Goal: Task Accomplishment & Management: Manage account settings

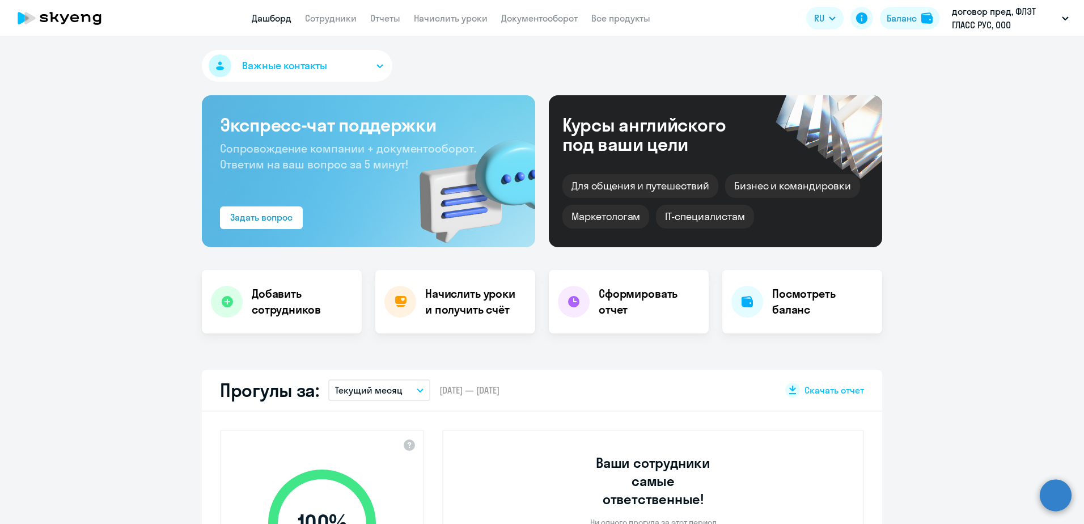
click at [474, 24] on app-menu-item-link "Начислить уроки" at bounding box center [451, 18] width 74 height 14
click at [472, 19] on link "Начислить уроки" at bounding box center [451, 17] width 74 height 11
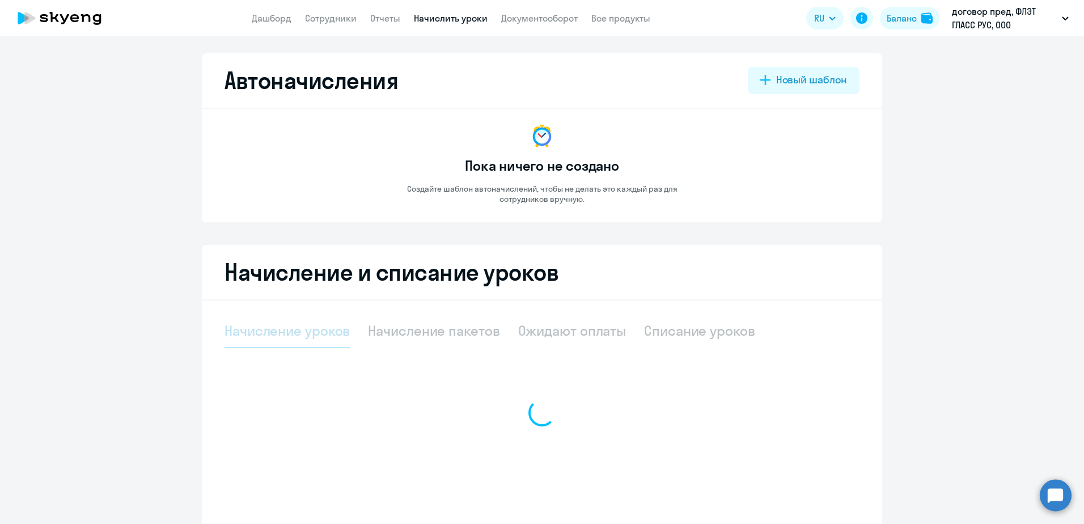
select select "10"
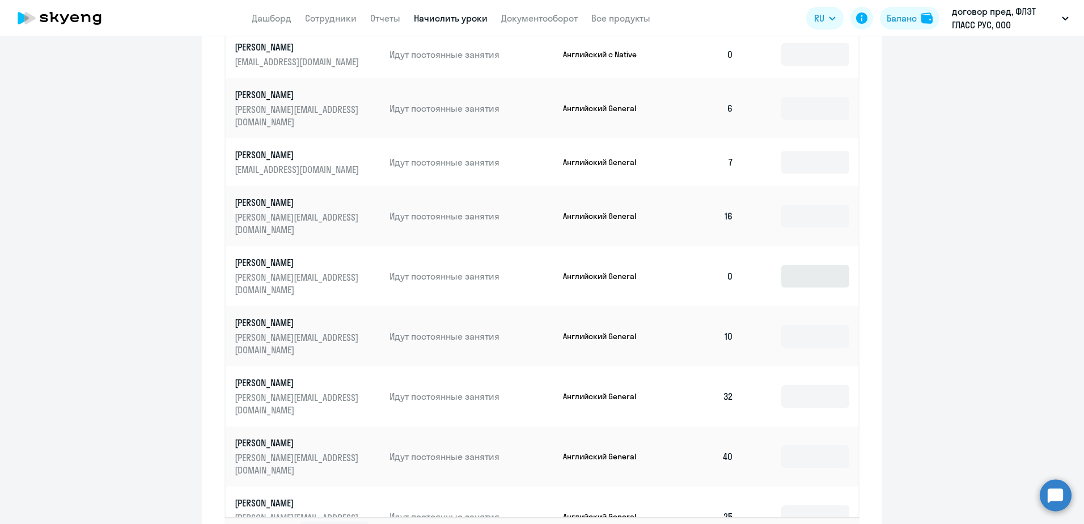
scroll to position [510, 0]
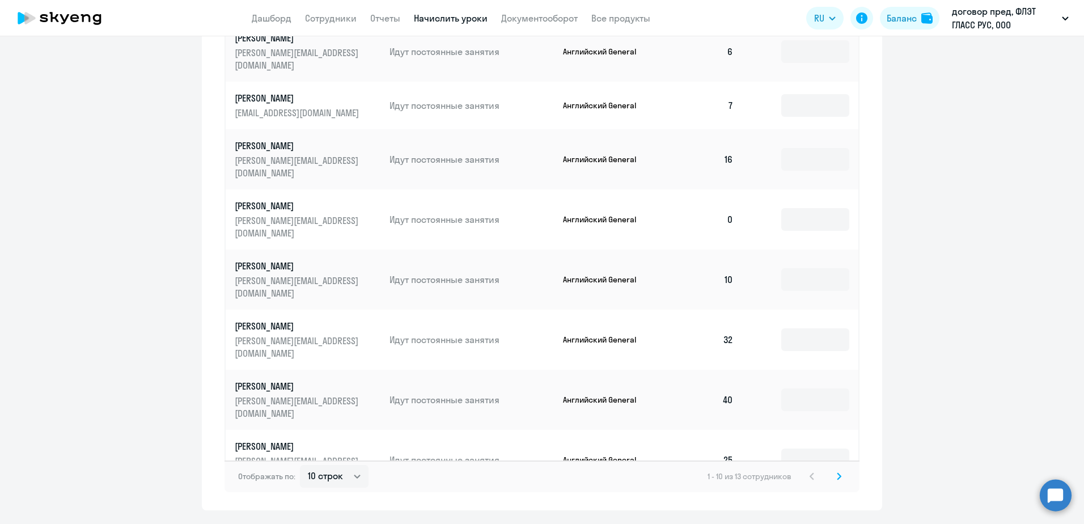
click at [837, 472] on icon at bounding box center [839, 476] width 5 height 8
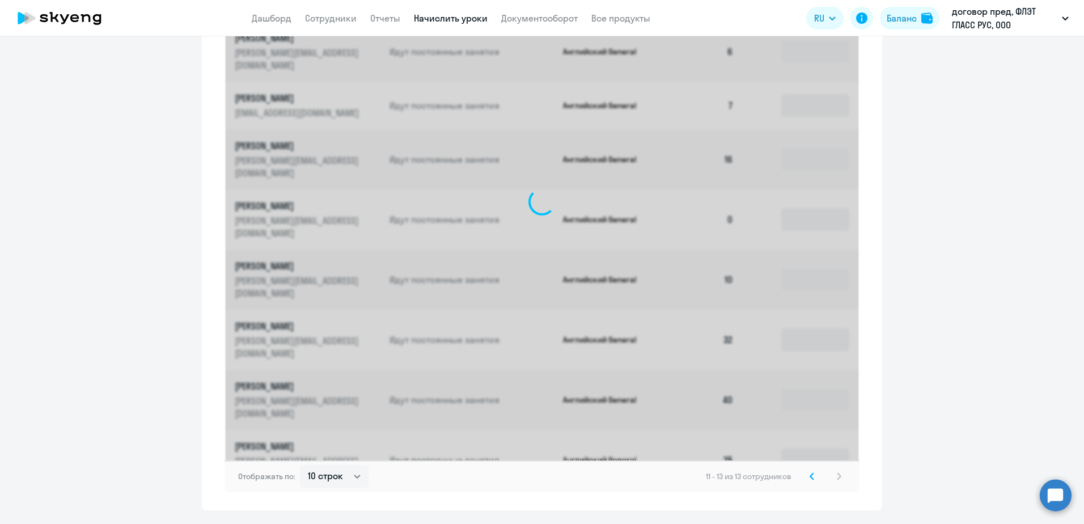
scroll to position [198, 0]
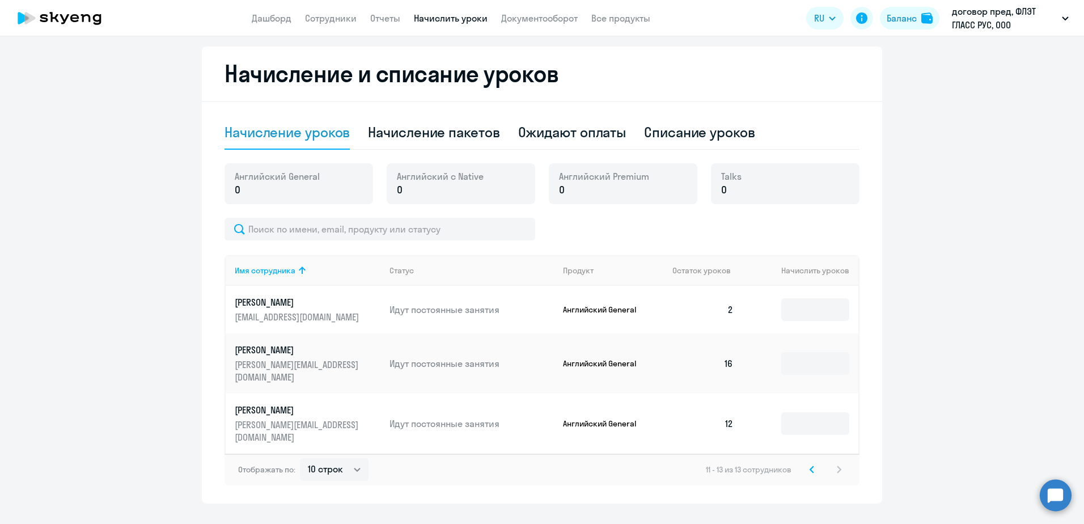
click at [806, 463] on svg-icon at bounding box center [812, 470] width 14 height 14
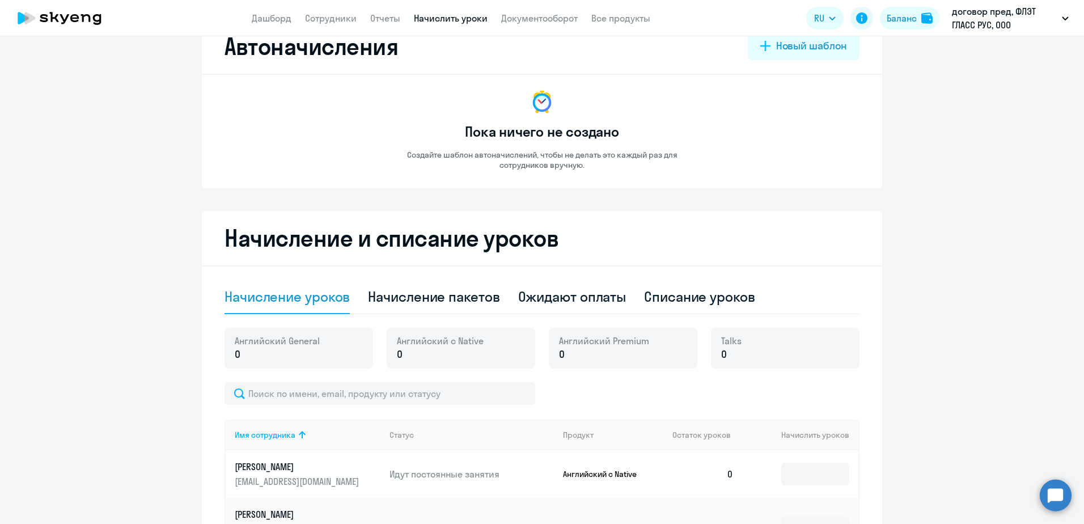
scroll to position [0, 0]
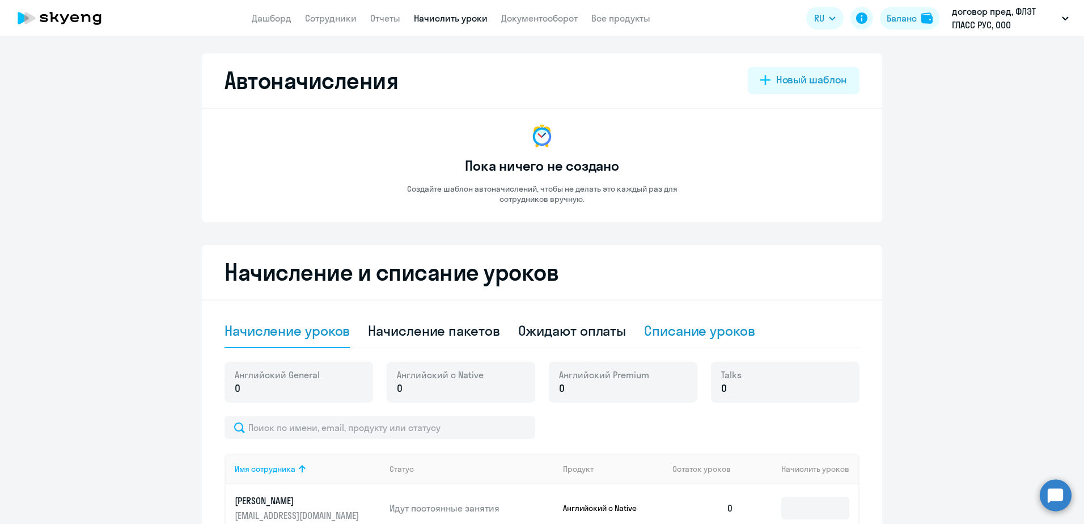
click at [683, 326] on div "Списание уроков" at bounding box center [699, 330] width 111 height 18
select select "10"
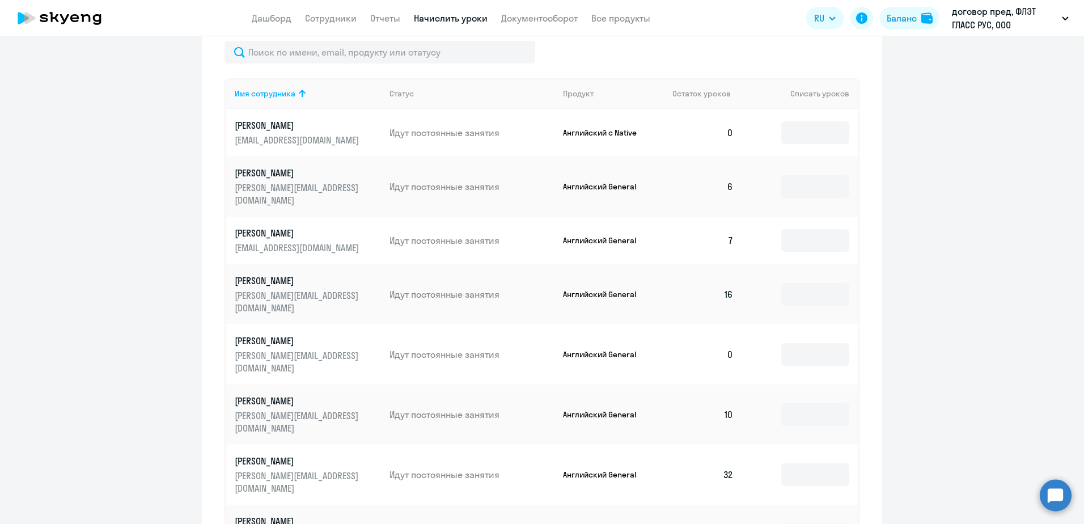
scroll to position [340, 0]
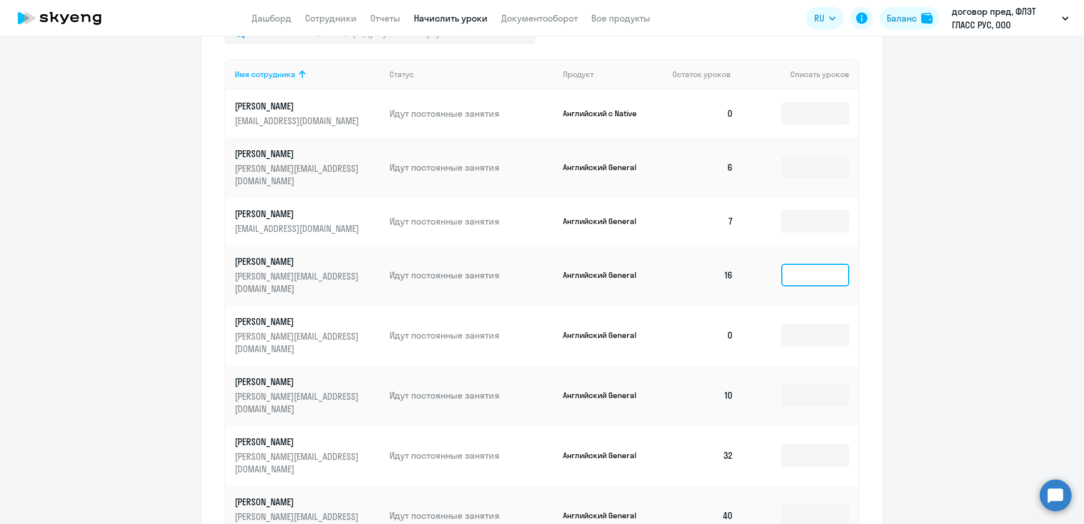
click at [813, 264] on input at bounding box center [815, 275] width 68 height 23
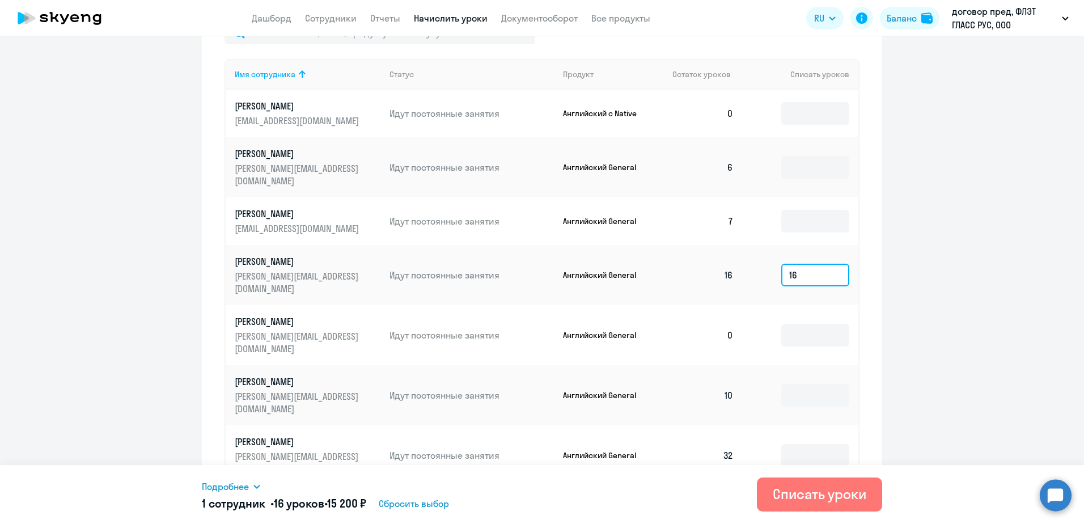
type input "16"
click at [783, 324] on input at bounding box center [815, 335] width 68 height 23
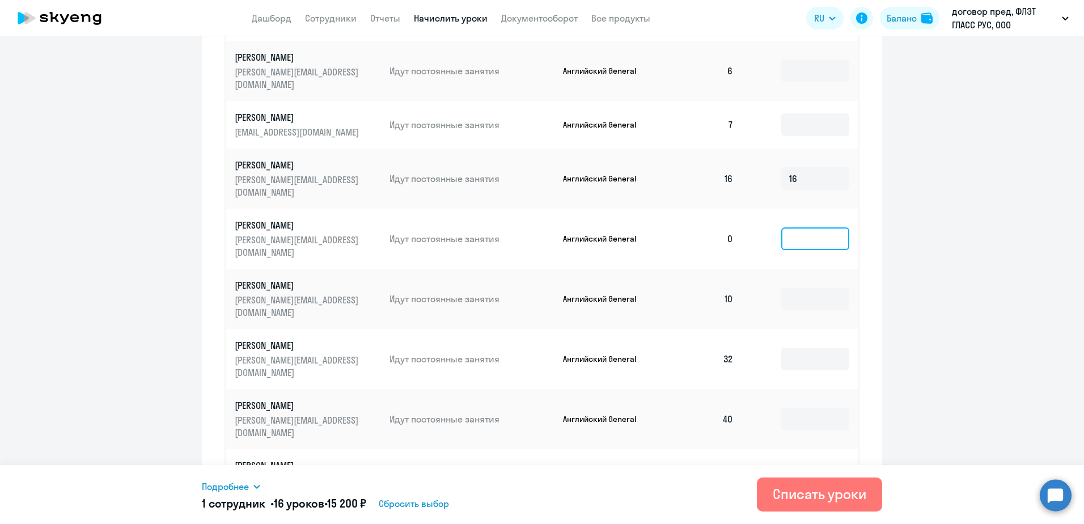
scroll to position [453, 0]
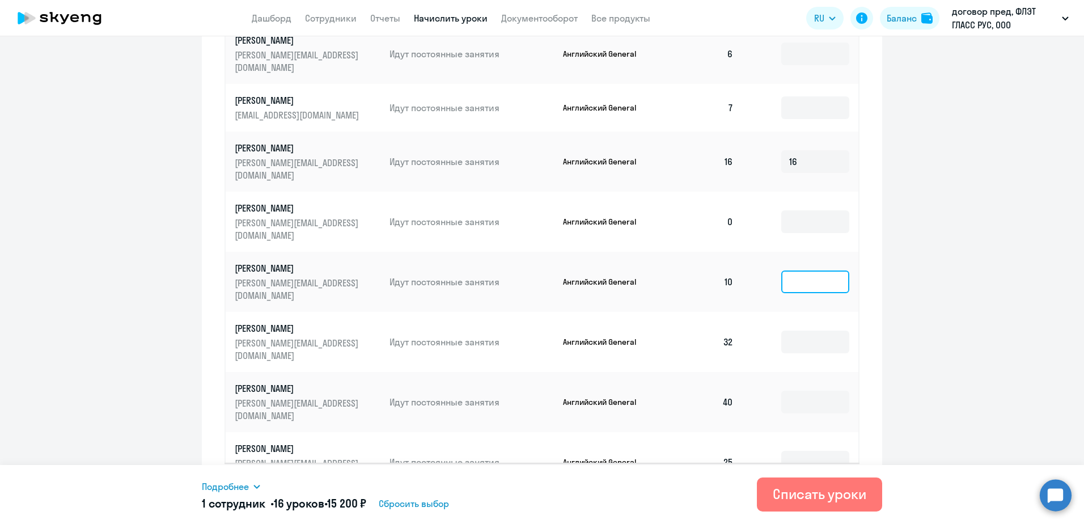
click at [799, 270] on input at bounding box center [815, 281] width 68 height 23
click at [817, 391] on input at bounding box center [815, 402] width 68 height 23
type input "8"
click at [812, 451] on input at bounding box center [815, 462] width 68 height 23
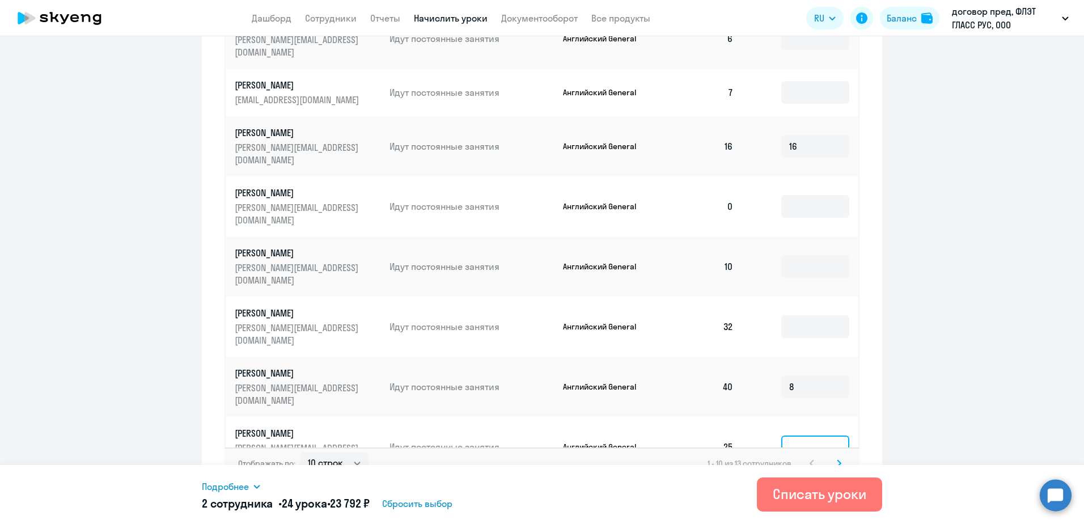
scroll to position [477, 0]
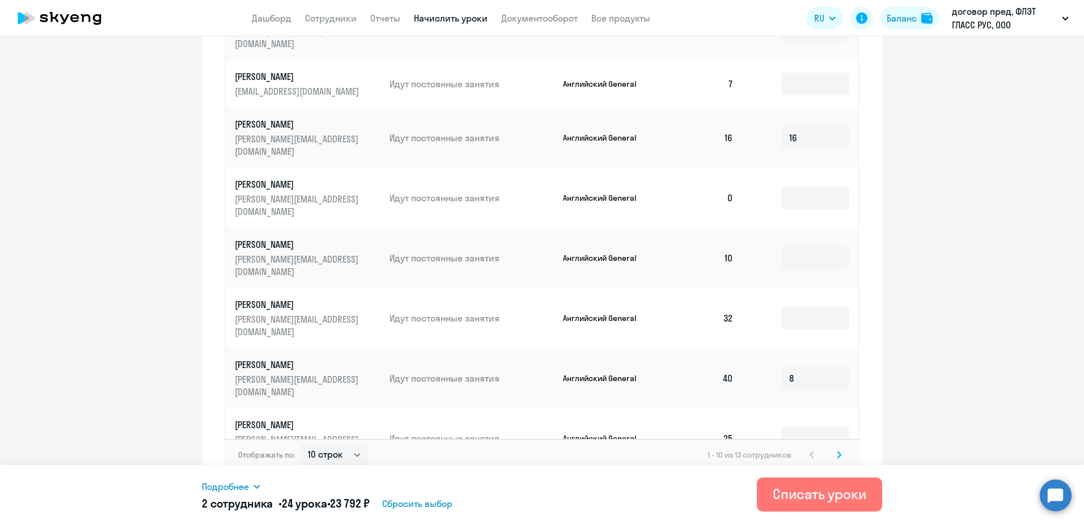
click at [837, 451] on icon at bounding box center [839, 455] width 5 height 8
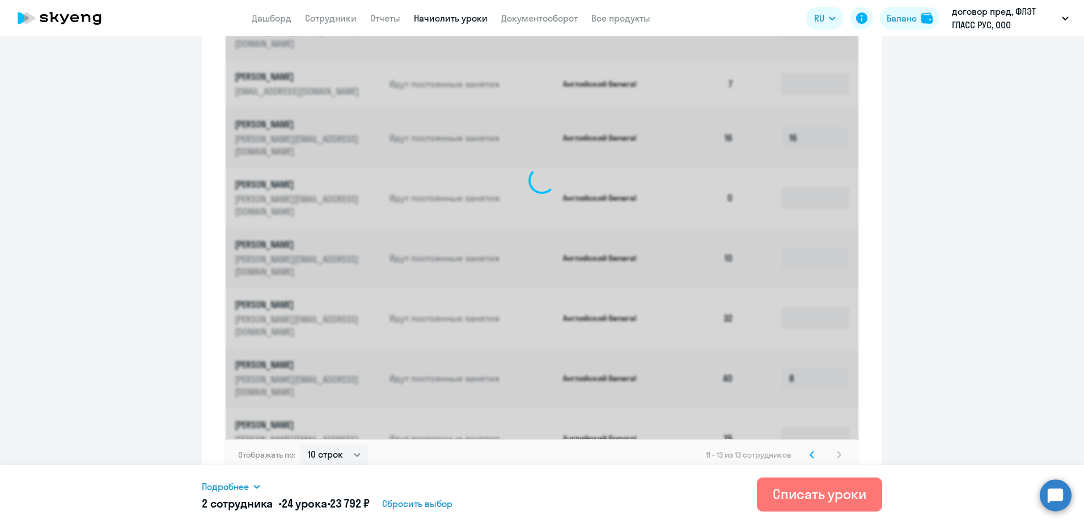
scroll to position [144, 0]
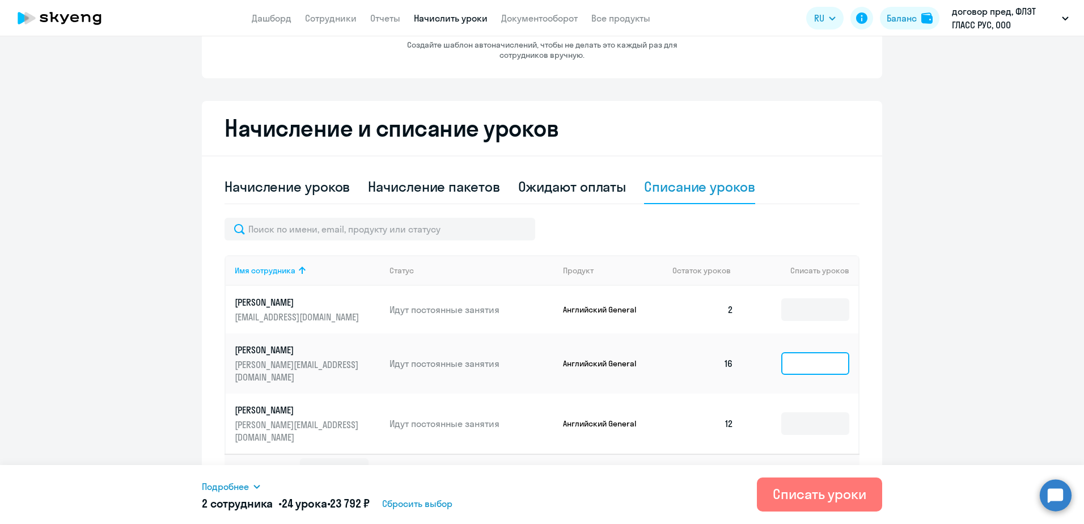
click at [823, 354] on input at bounding box center [815, 363] width 68 height 23
type input "8"
click at [840, 483] on button "Списать уроки" at bounding box center [819, 494] width 125 height 34
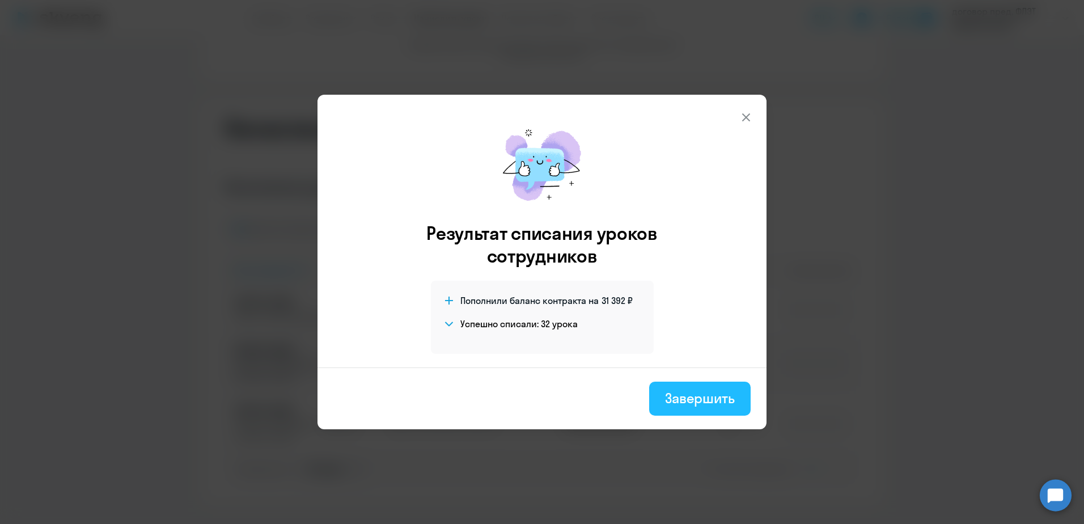
click at [705, 401] on div "Завершить" at bounding box center [700, 398] width 70 height 18
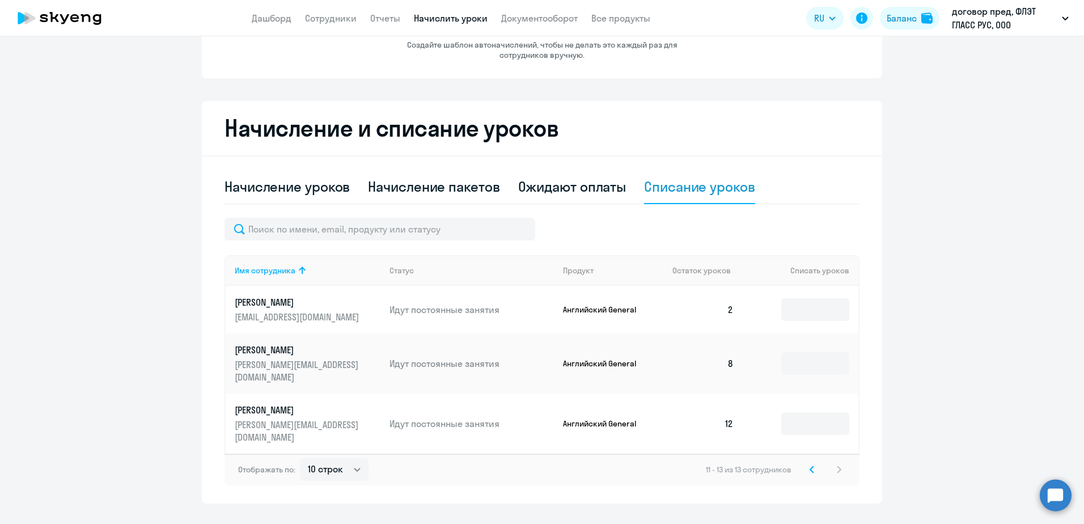
click at [809, 465] on icon at bounding box center [811, 469] width 5 height 8
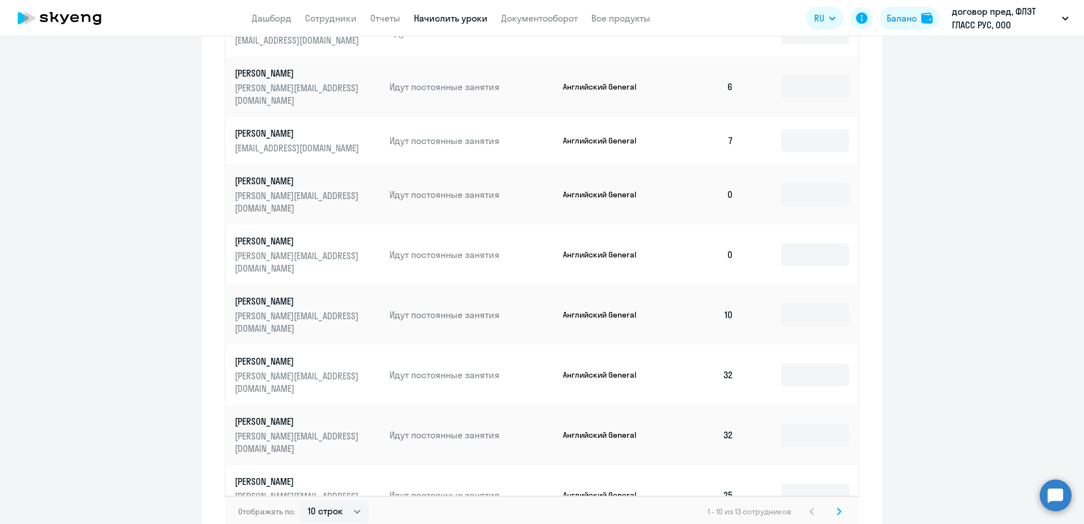
scroll to position [477, 0]
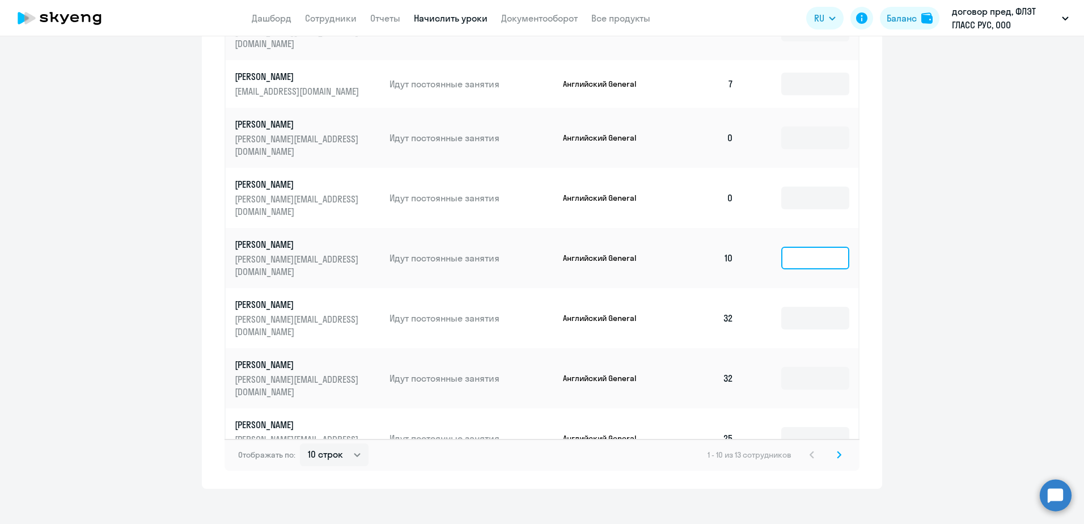
click at [819, 247] on input at bounding box center [815, 258] width 68 height 23
type input "8"
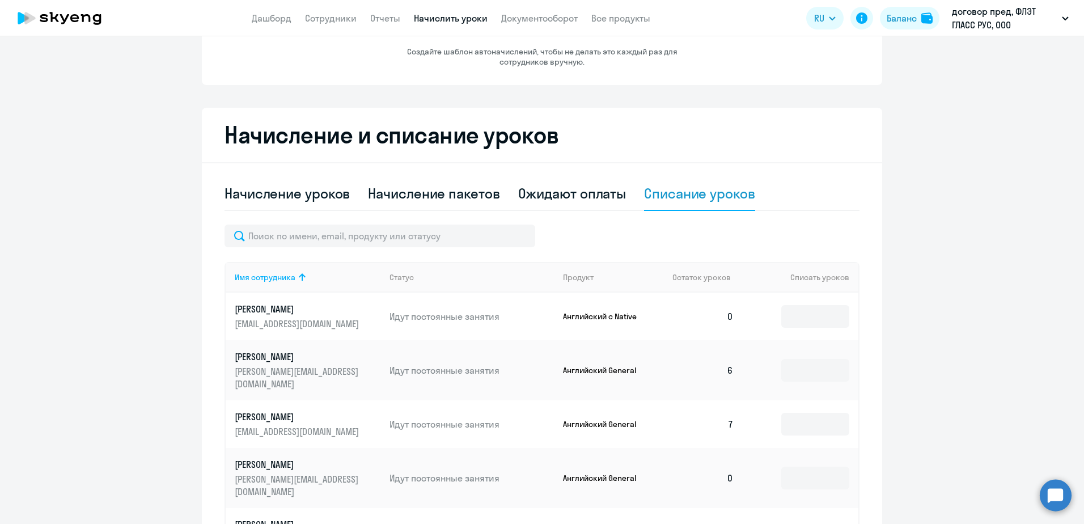
scroll to position [80, 0]
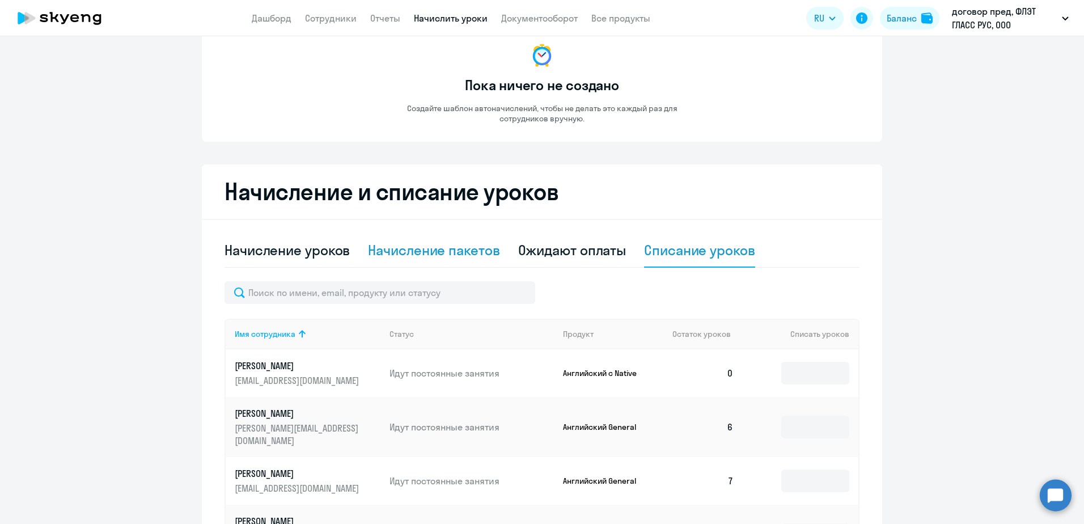
click at [465, 246] on div "Начисление пакетов" at bounding box center [434, 250] width 132 height 18
select select "10"
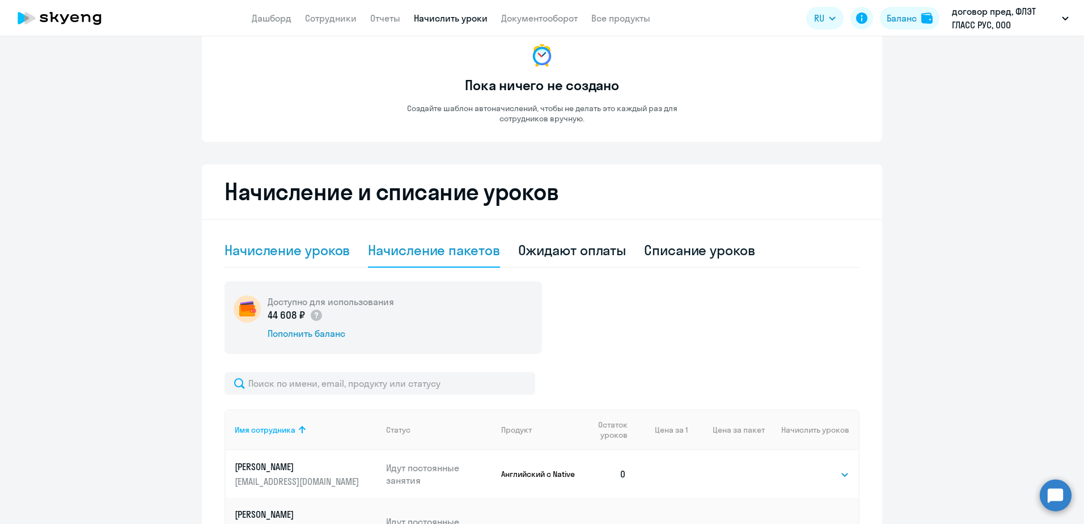
click at [319, 249] on div "Начисление уроков" at bounding box center [286, 250] width 125 height 18
select select "10"
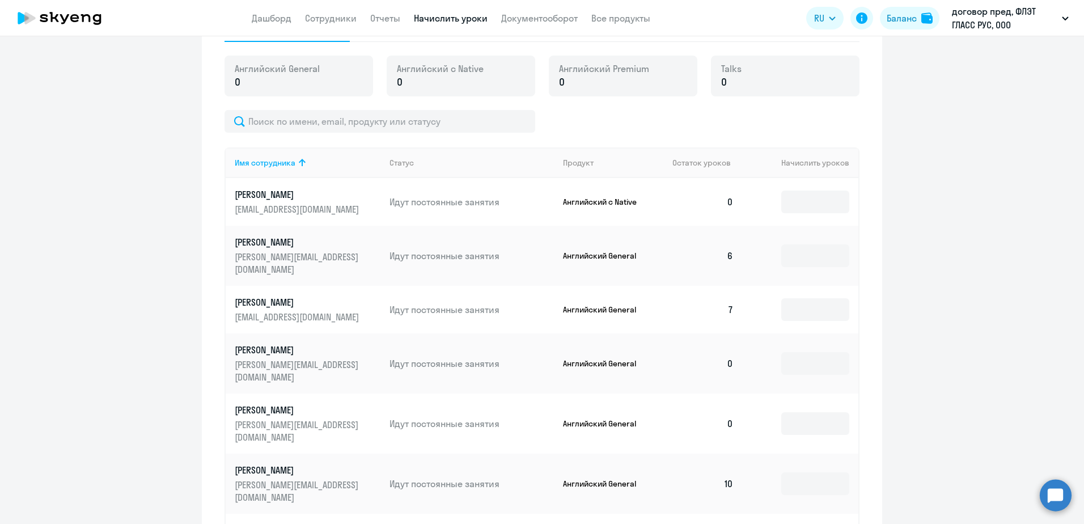
scroll to position [305, 0]
click at [810, 245] on input at bounding box center [815, 256] width 68 height 23
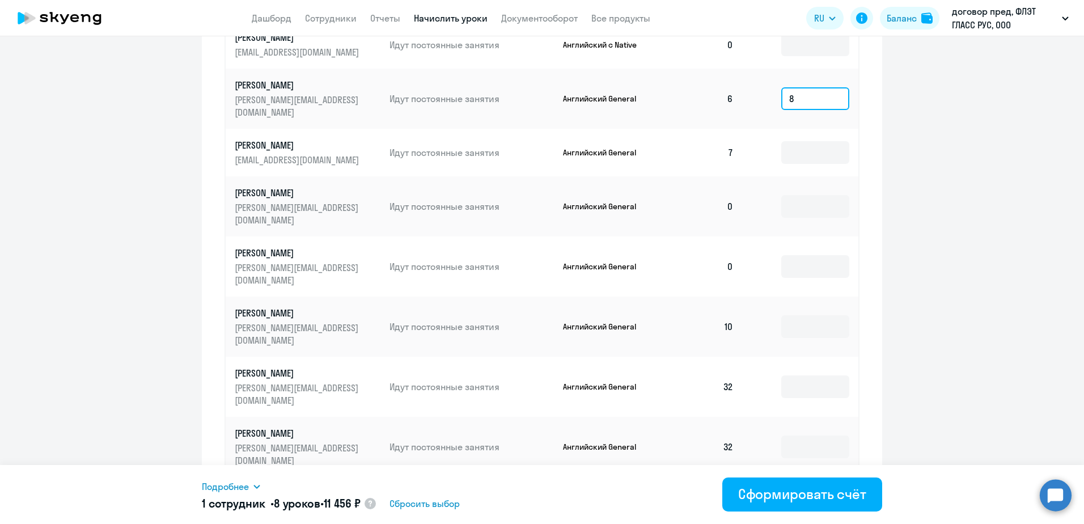
scroll to position [532, 0]
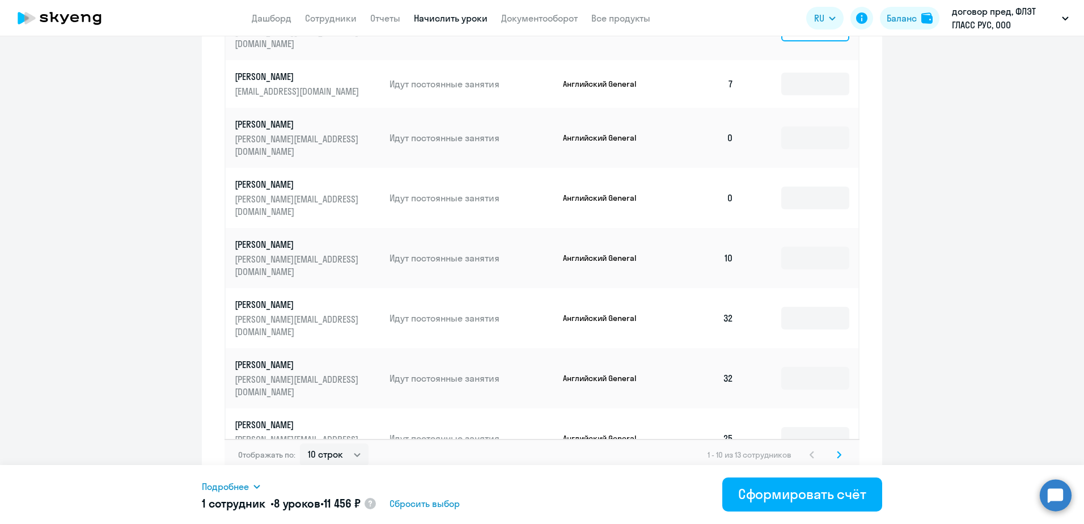
type input "8"
click at [796, 487] on input at bounding box center [815, 498] width 68 height 23
type input "8"
click at [837, 451] on icon at bounding box center [838, 454] width 3 height 6
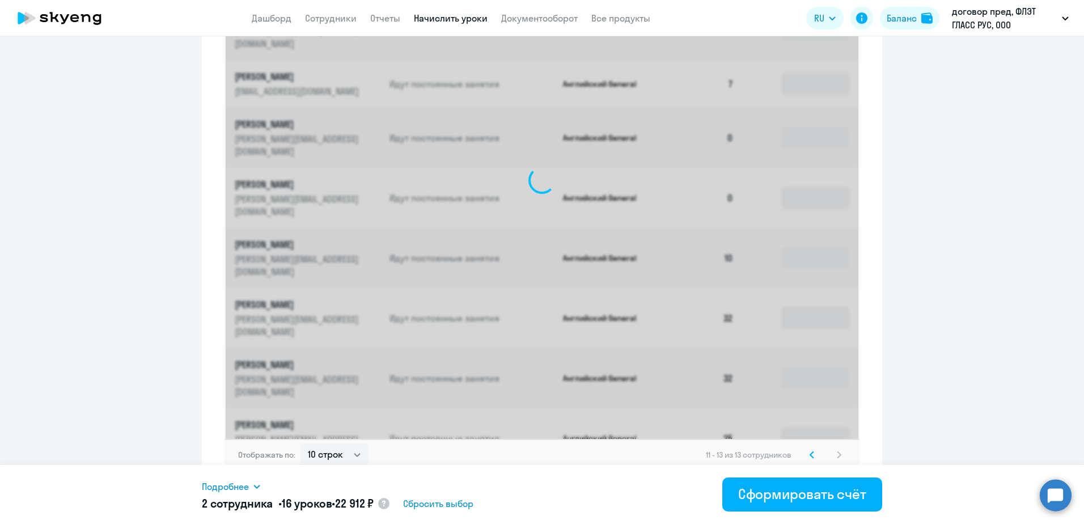
scroll to position [198, 0]
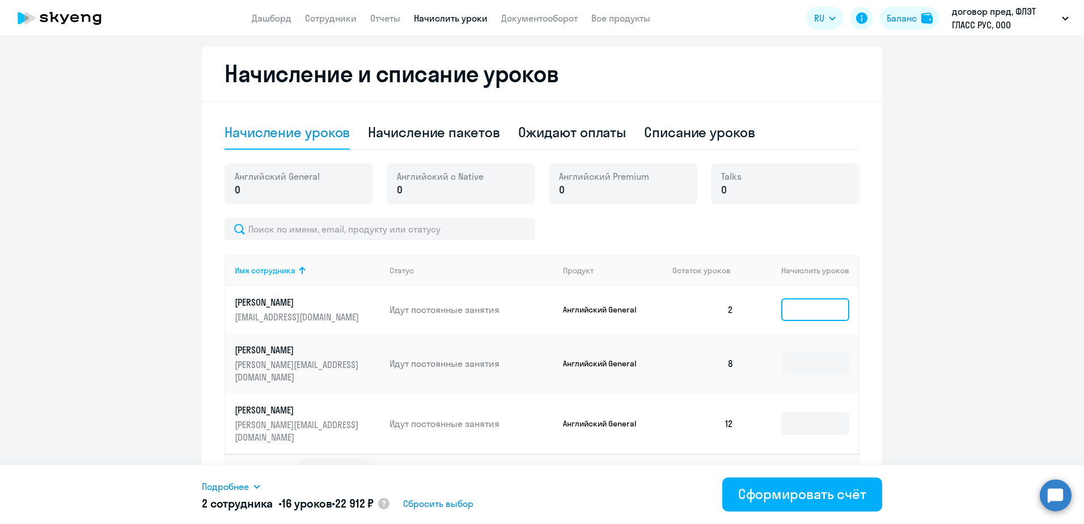
click at [795, 306] on input at bounding box center [815, 309] width 68 height 23
type input "8"
click at [809, 465] on icon at bounding box center [811, 469] width 5 height 8
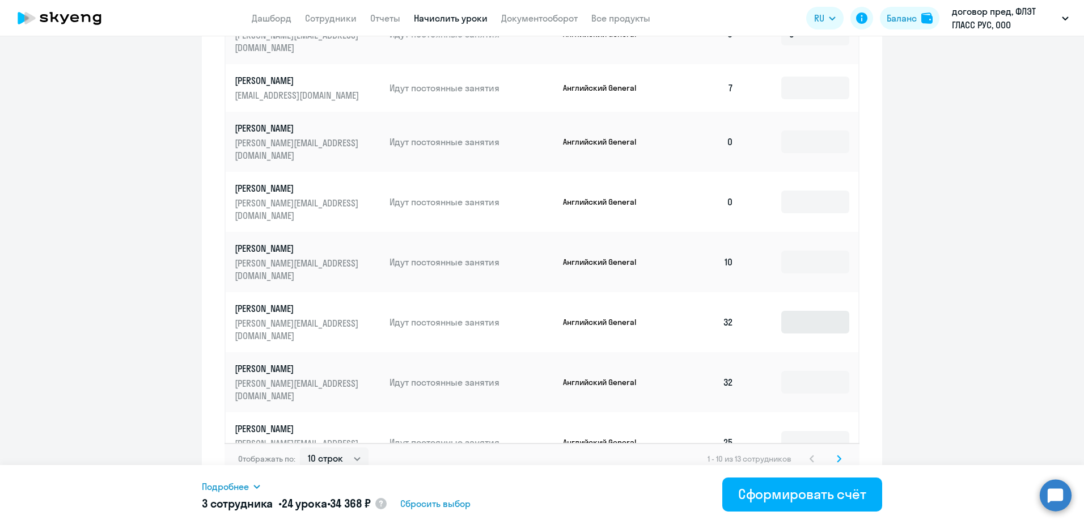
scroll to position [532, 0]
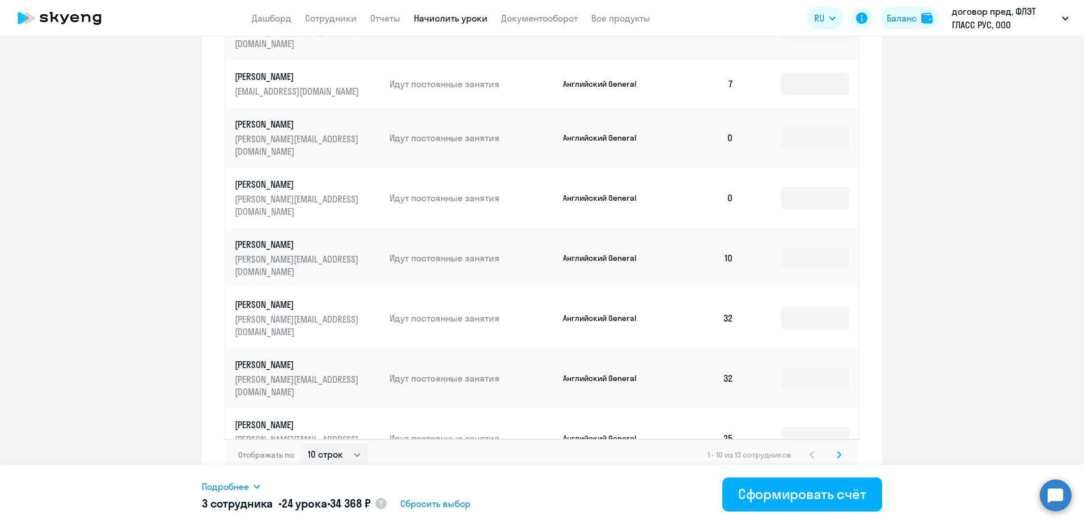
drag, startPoint x: 795, startPoint y: 405, endPoint x: 781, endPoint y: 404, distance: 14.2
click at [781, 487] on input "8" at bounding box center [815, 498] width 68 height 23
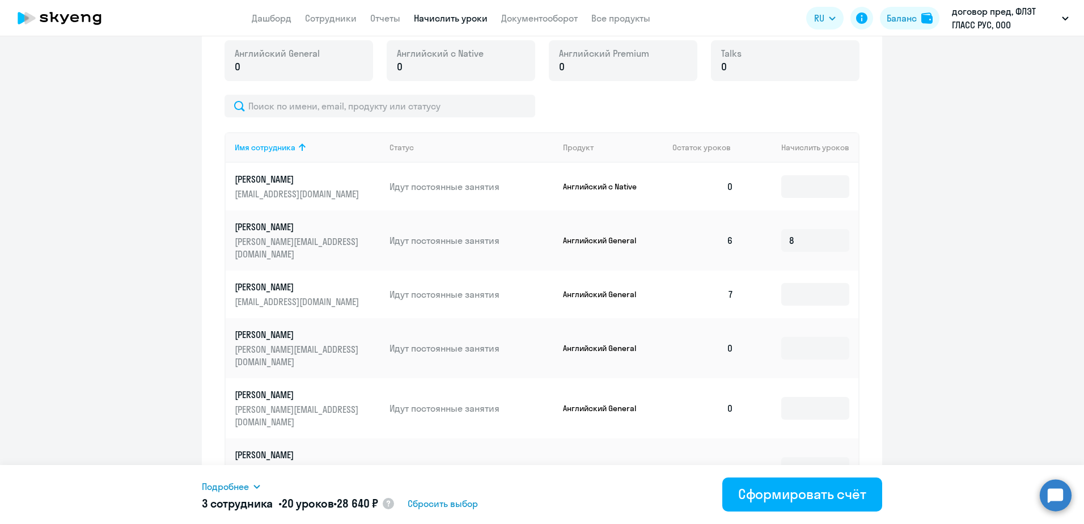
scroll to position [248, 0]
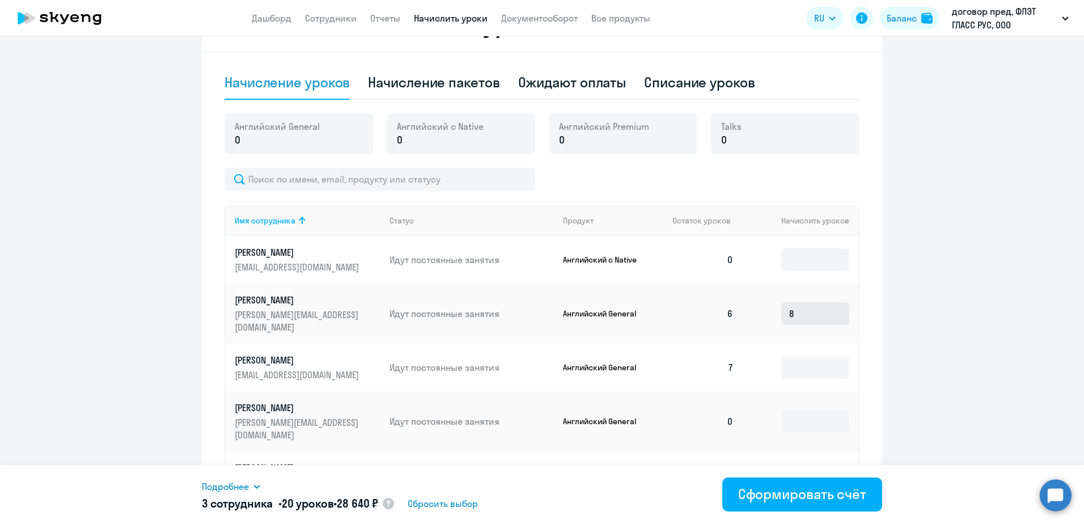
type input "4"
drag, startPoint x: 794, startPoint y: 304, endPoint x: 778, endPoint y: 300, distance: 15.8
click at [782, 303] on input "8" at bounding box center [815, 313] width 68 height 23
type input "4"
click at [760, 356] on td at bounding box center [801, 368] width 116 height 48
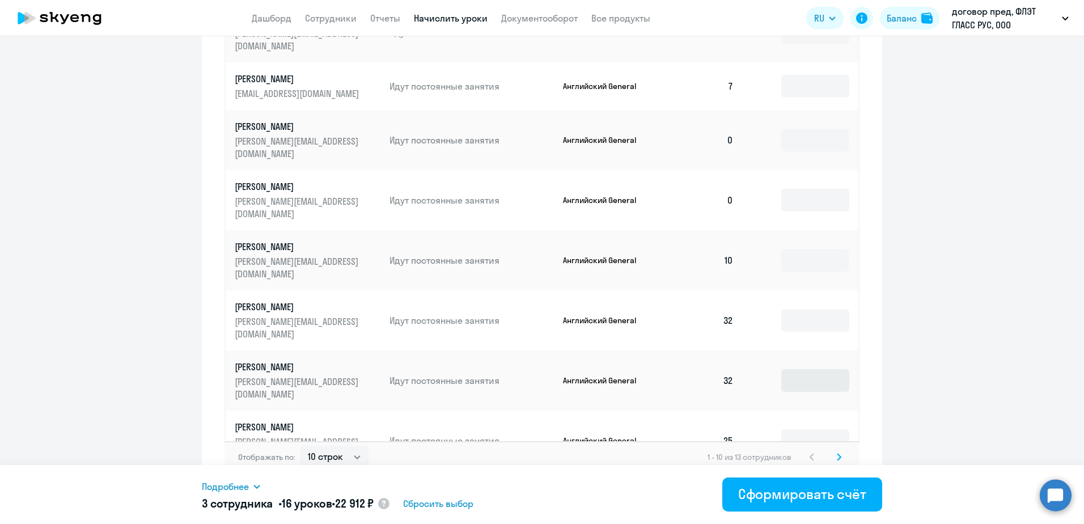
scroll to position [532, 0]
click at [794, 247] on input at bounding box center [815, 258] width 68 height 23
type input "2"
click at [803, 307] on input at bounding box center [815, 318] width 68 height 23
click at [837, 451] on icon at bounding box center [839, 455] width 5 height 8
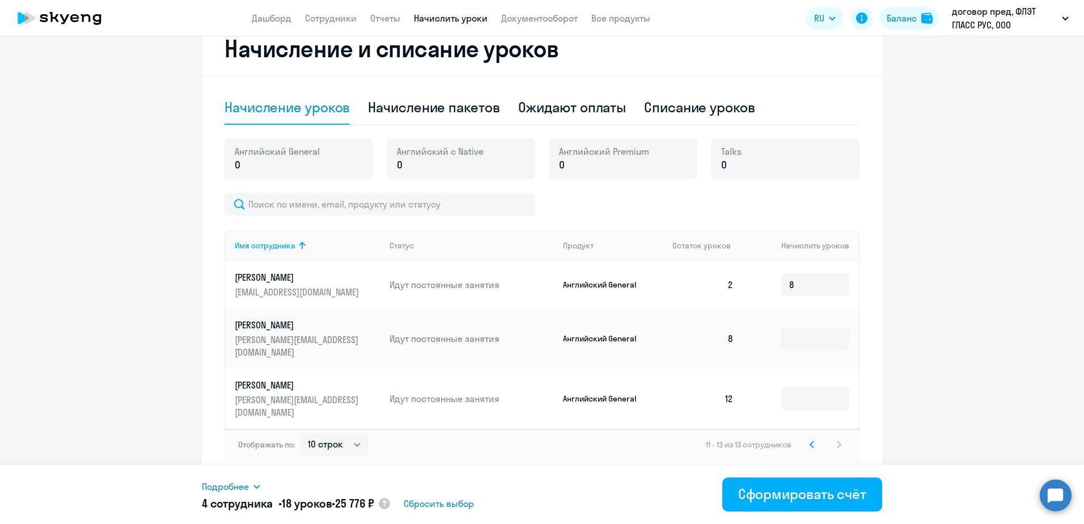
scroll to position [198, 0]
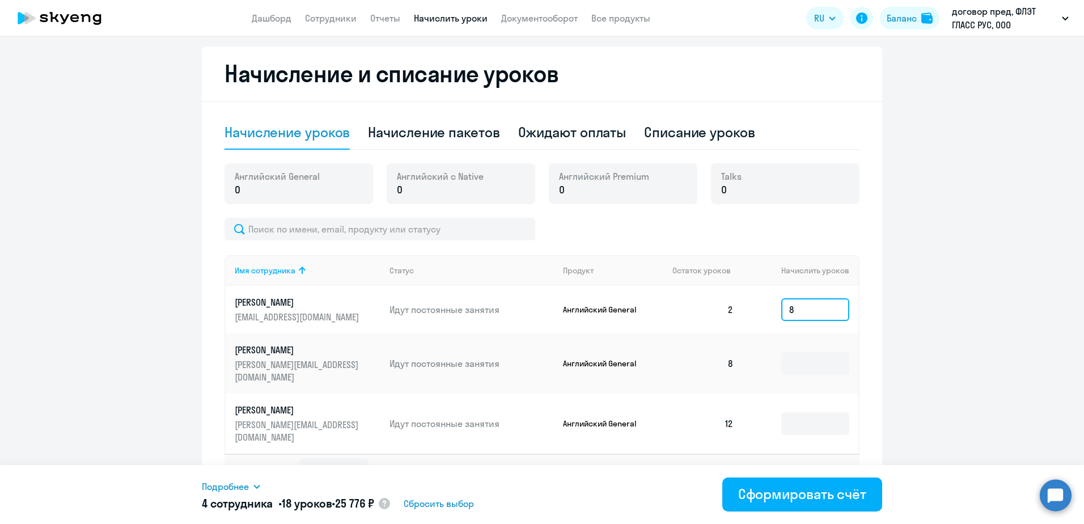
drag, startPoint x: 792, startPoint y: 312, endPoint x: 778, endPoint y: 303, distance: 16.7
click at [782, 308] on input "8" at bounding box center [815, 309] width 68 height 23
click at [796, 352] on input at bounding box center [815, 363] width 68 height 23
click at [799, 412] on input at bounding box center [815, 423] width 68 height 23
drag, startPoint x: 792, startPoint y: 311, endPoint x: 785, endPoint y: 308, distance: 8.4
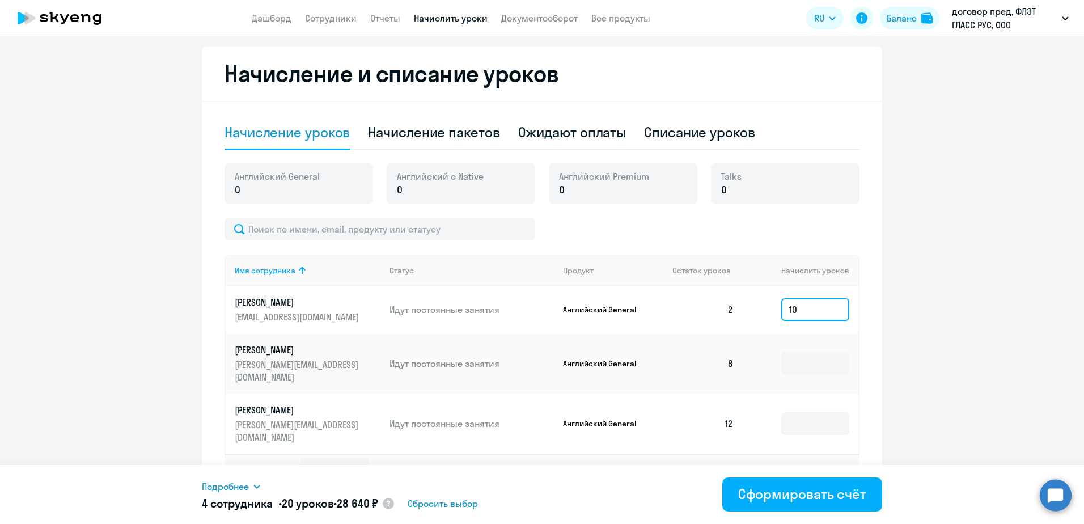
click at [785, 308] on input "10" at bounding box center [815, 309] width 68 height 23
click at [257, 486] on icon at bounding box center [256, 486] width 9 height 9
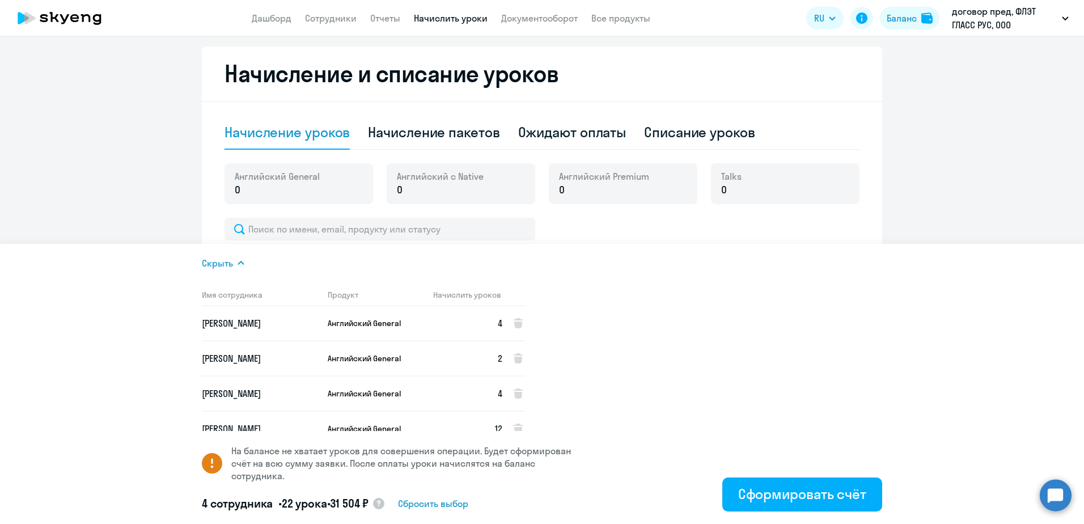
click at [607, 489] on div "Скрыть Имя сотрудника Продукт Начислить уроков [PERSON_NAME] General 4 [PERSON_…" at bounding box center [542, 384] width 680 height 280
click at [239, 261] on icon at bounding box center [240, 262] width 9 height 9
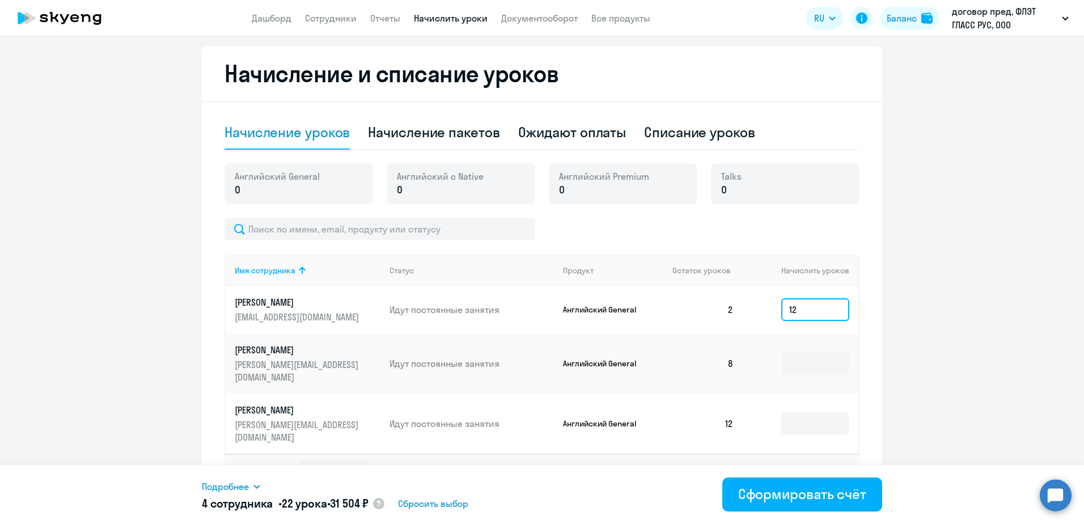
click at [801, 309] on input "12" at bounding box center [815, 309] width 68 height 23
type input "10"
click at [575, 488] on div "Подробнее" at bounding box center [393, 487] width 383 height 14
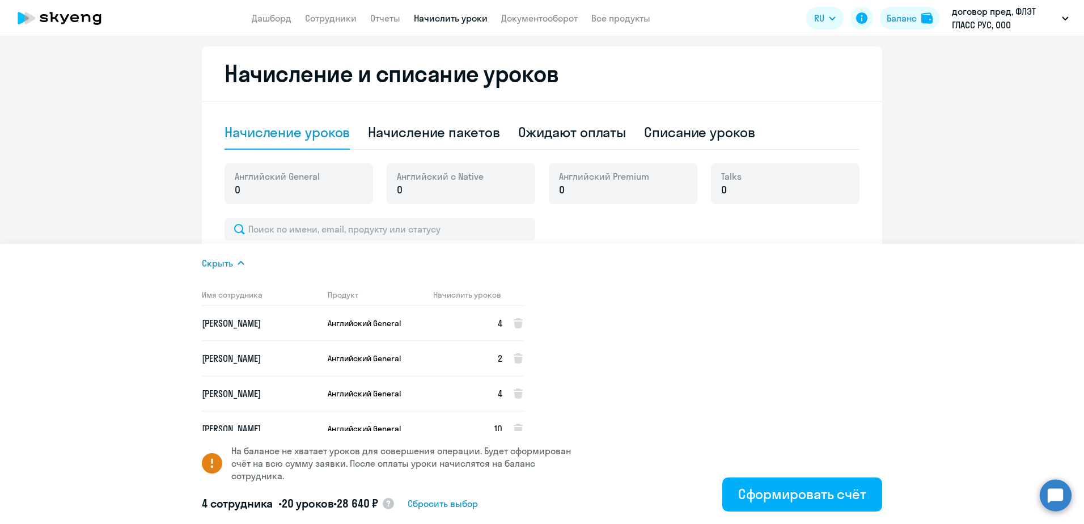
click at [626, 395] on div "Скрыть Имя сотрудника Продукт Начислить уроков [PERSON_NAME] General 4 [PERSON_…" at bounding box center [542, 384] width 680 height 280
click at [800, 336] on div "Скрыть Имя сотрудника Продукт Начислить уроков [PERSON_NAME] General 4 [PERSON_…" at bounding box center [542, 384] width 680 height 280
click at [474, 506] on span "Сбросить выбор" at bounding box center [443, 504] width 70 height 14
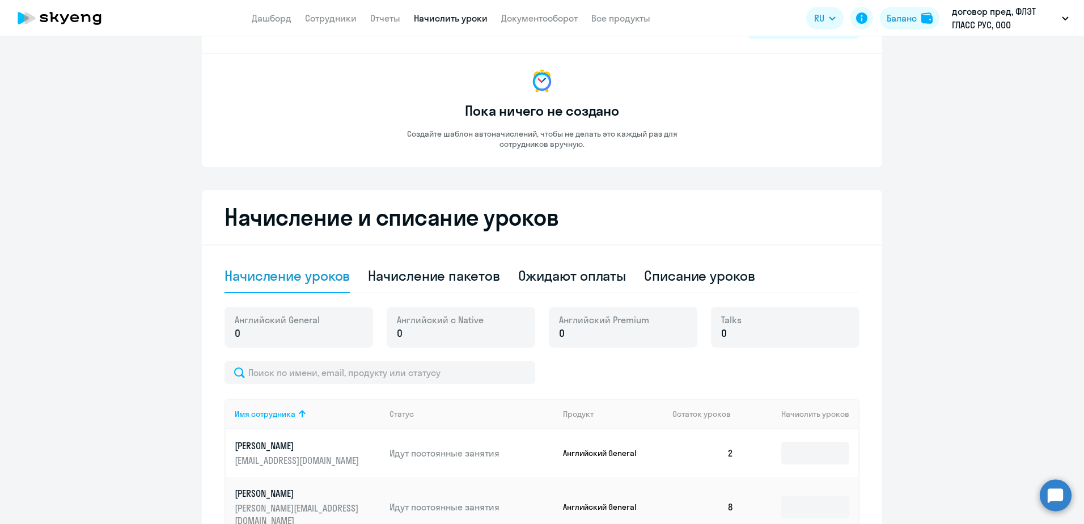
scroll to position [0, 0]
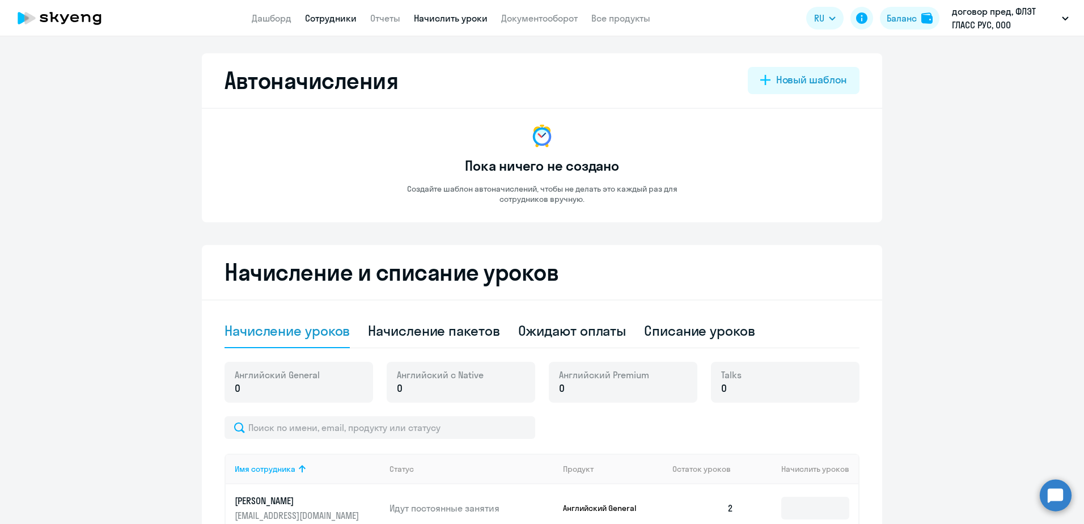
click at [325, 20] on link "Сотрудники" at bounding box center [331, 17] width 52 height 11
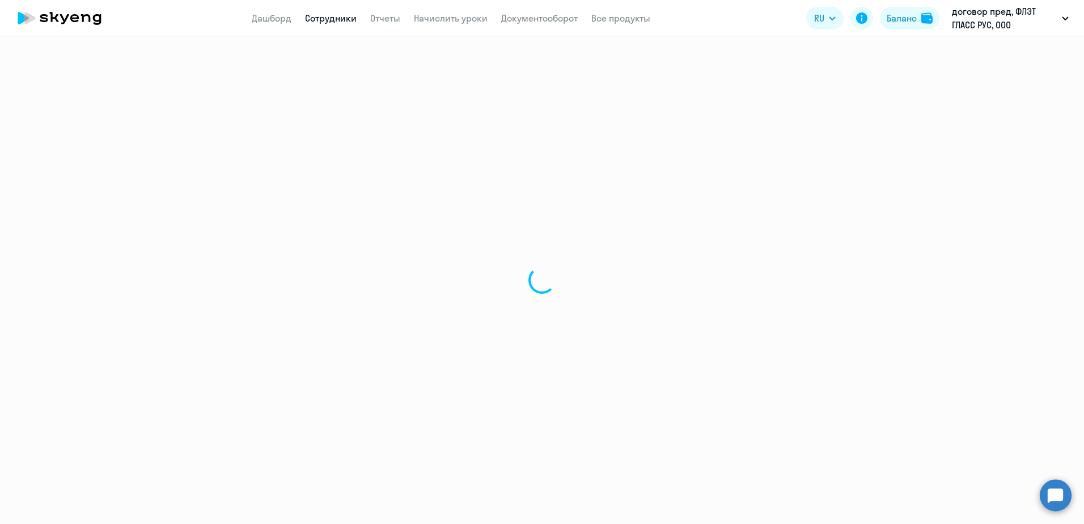
select select "30"
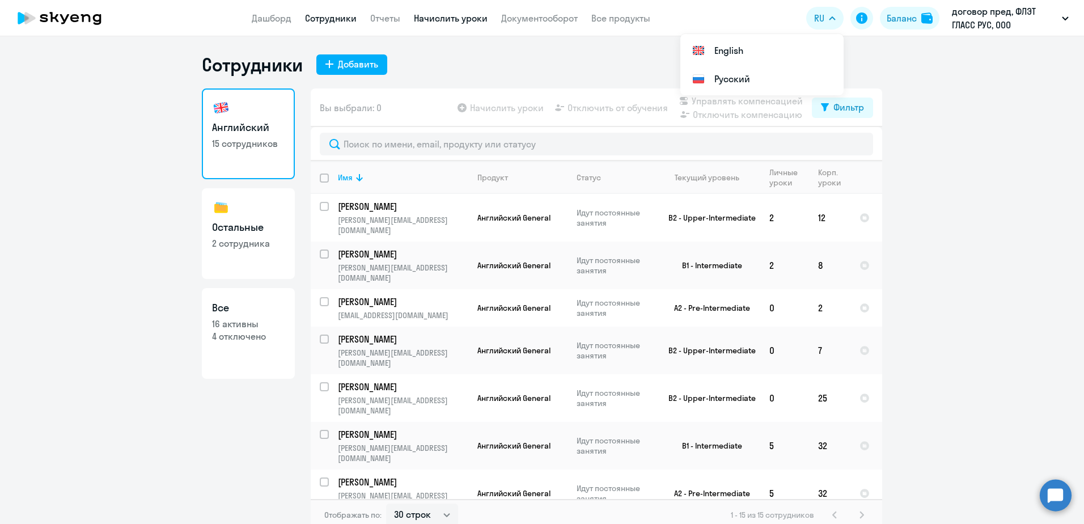
click at [430, 22] on link "Начислить уроки" at bounding box center [451, 17] width 74 height 11
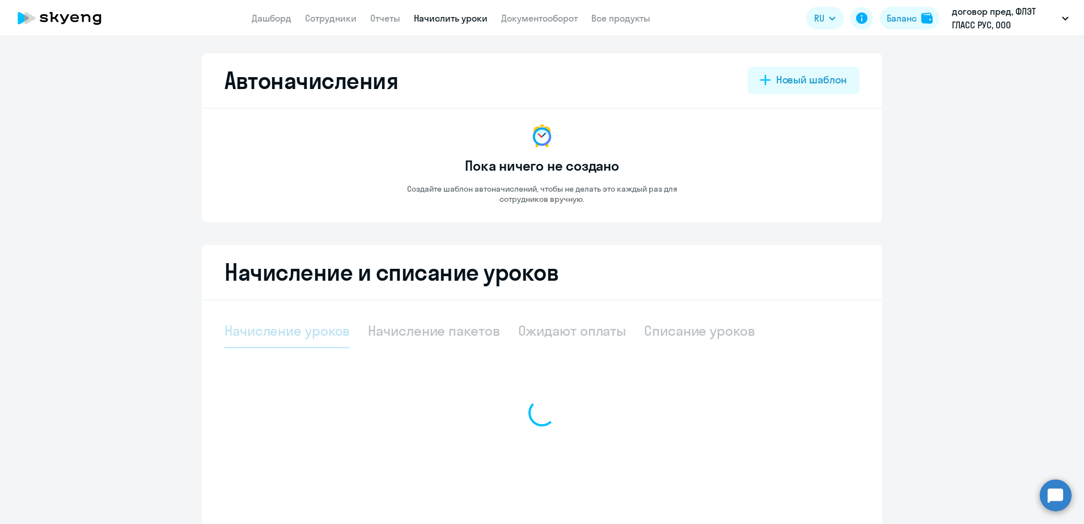
select select "10"
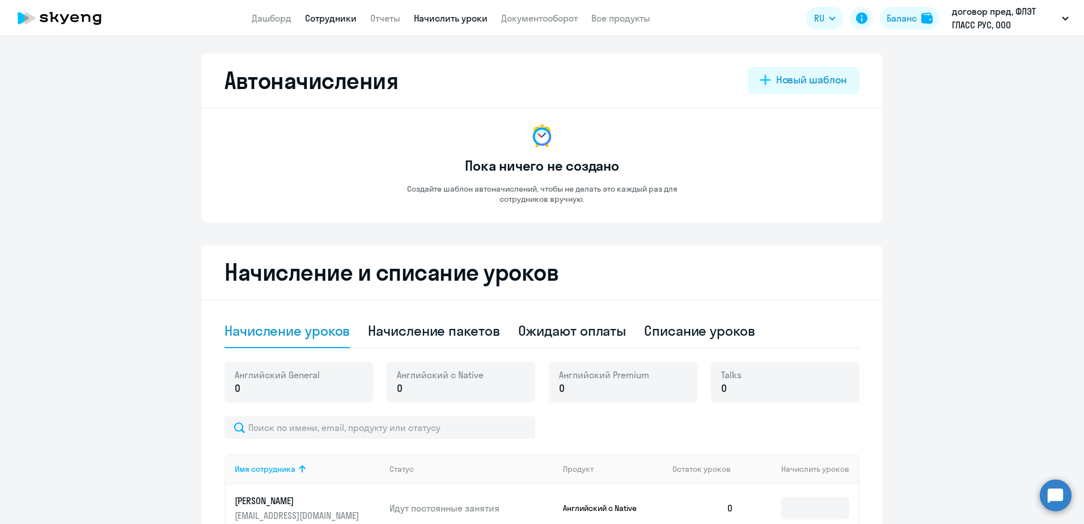
click at [333, 22] on link "Сотрудники" at bounding box center [331, 17] width 52 height 11
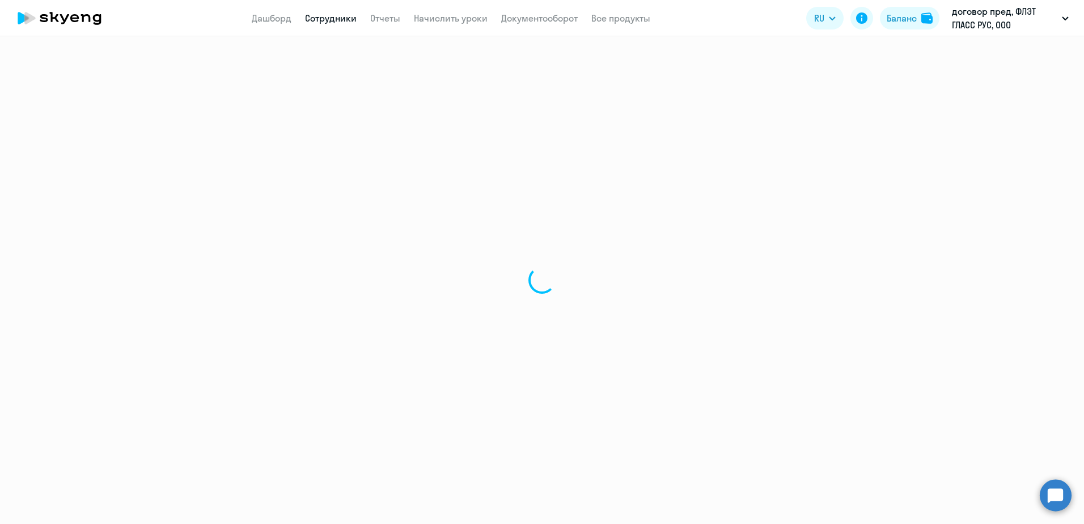
select select "30"
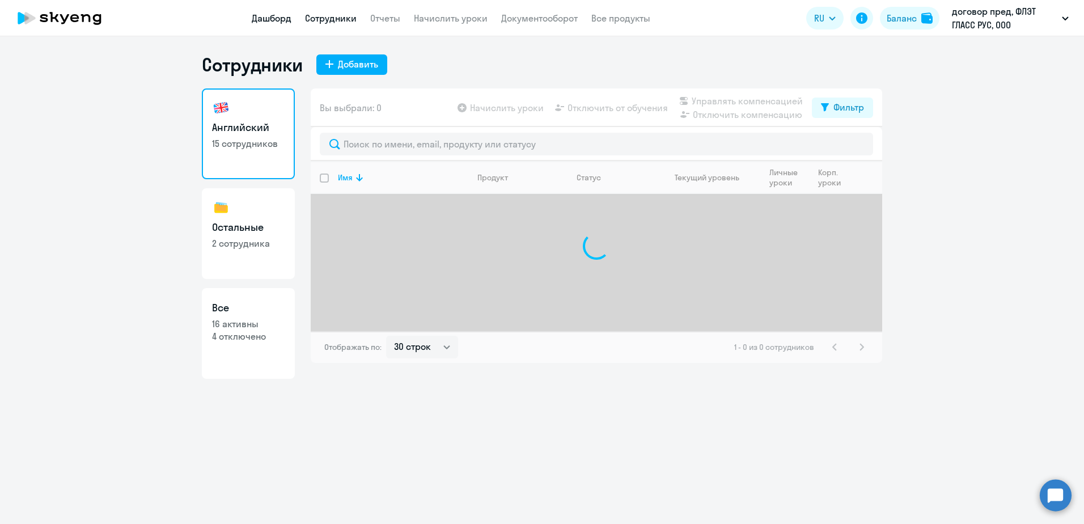
click at [276, 20] on link "Дашборд" at bounding box center [272, 17] width 40 height 11
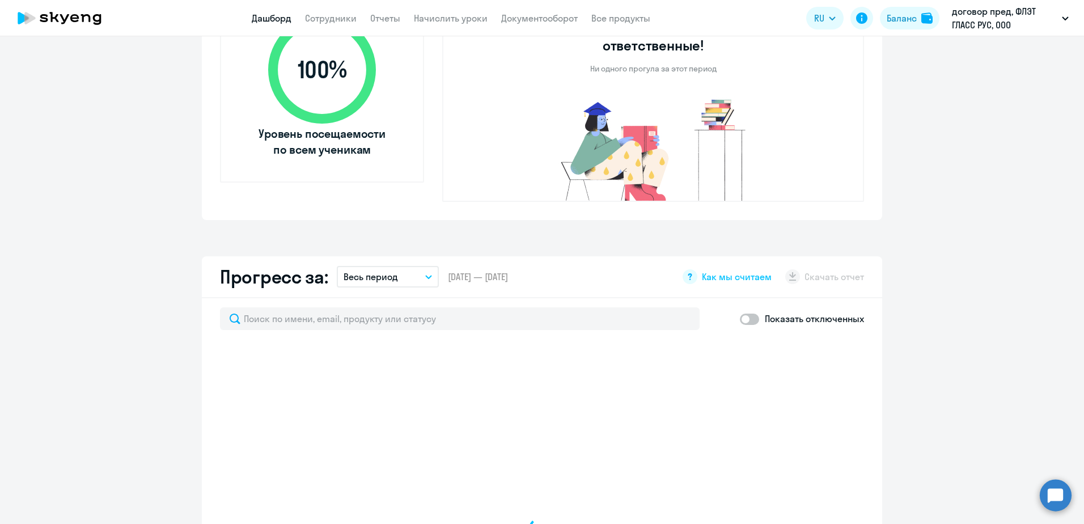
scroll to position [680, 0]
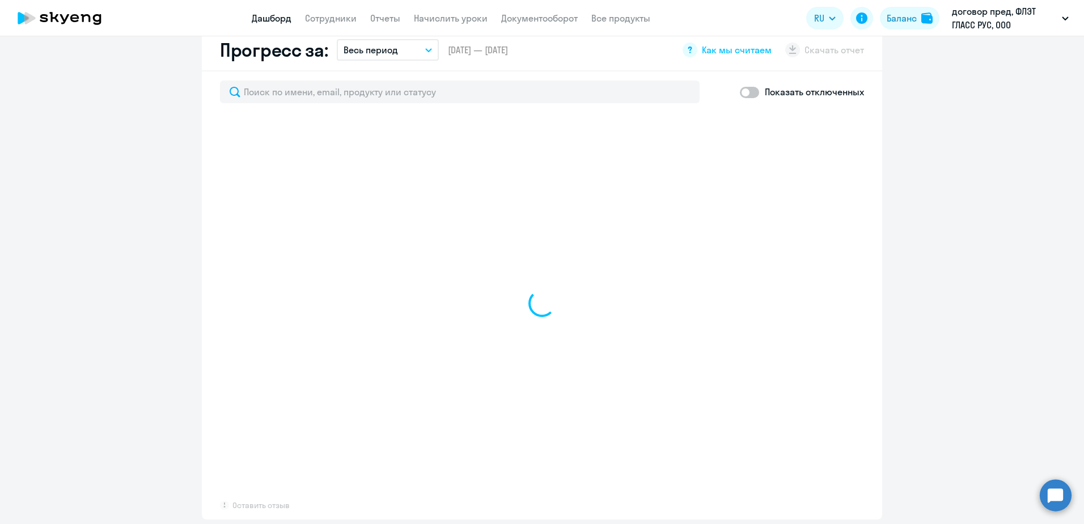
select select "30"
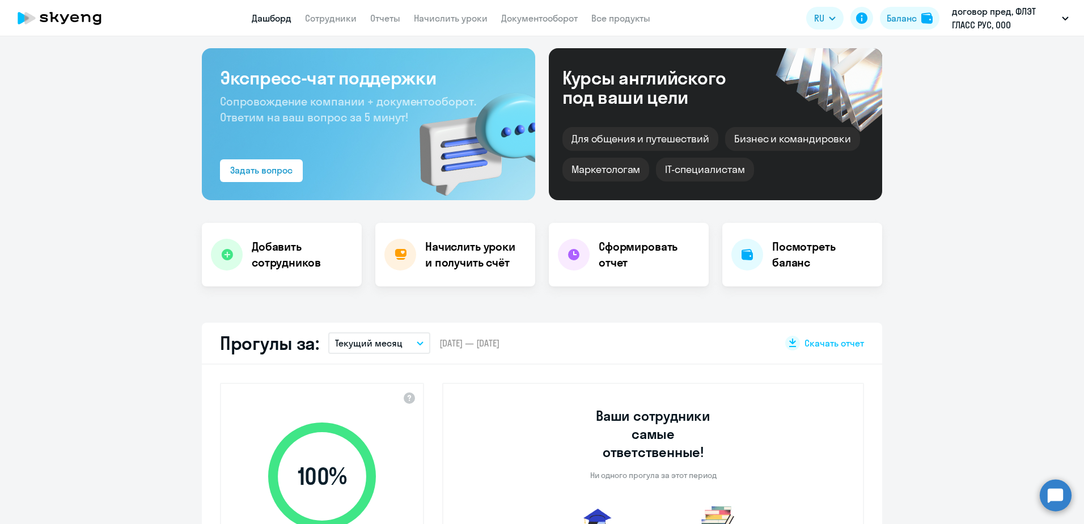
scroll to position [0, 0]
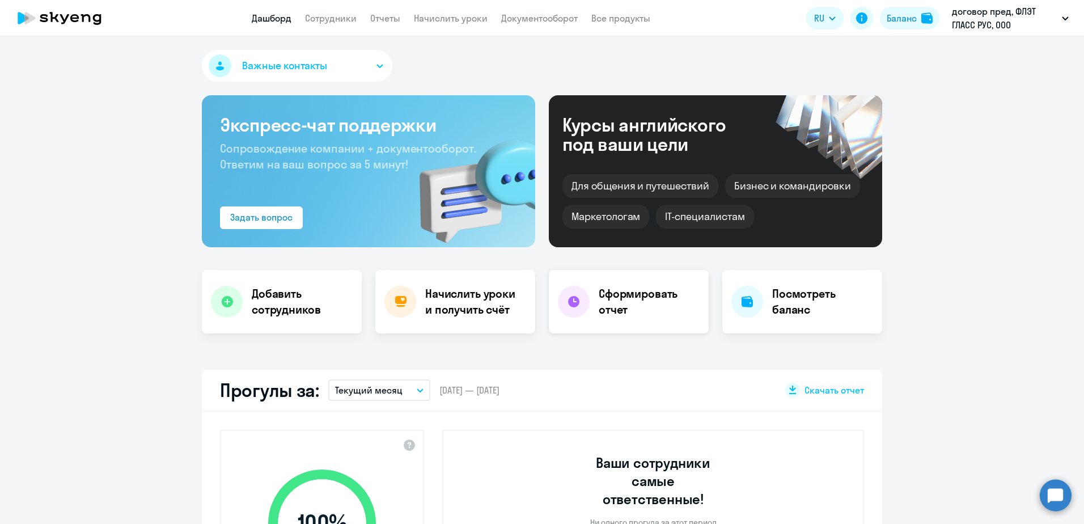
click at [614, 291] on h4 "Сформировать отчет" at bounding box center [649, 302] width 101 height 32
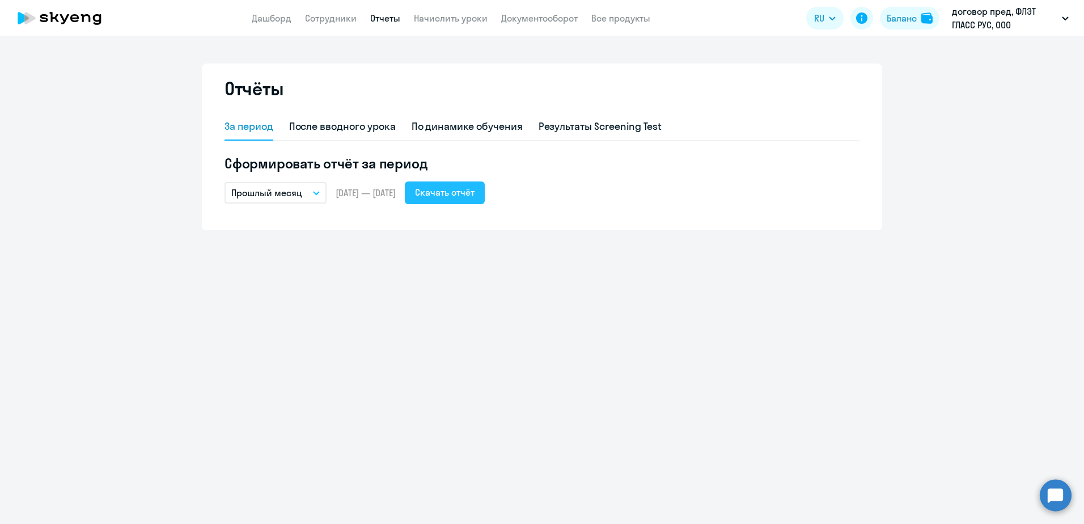
click at [474, 195] on div "Скачать отчёт" at bounding box center [445, 192] width 60 height 14
click at [452, 128] on div "По динамике обучения" at bounding box center [467, 126] width 111 height 15
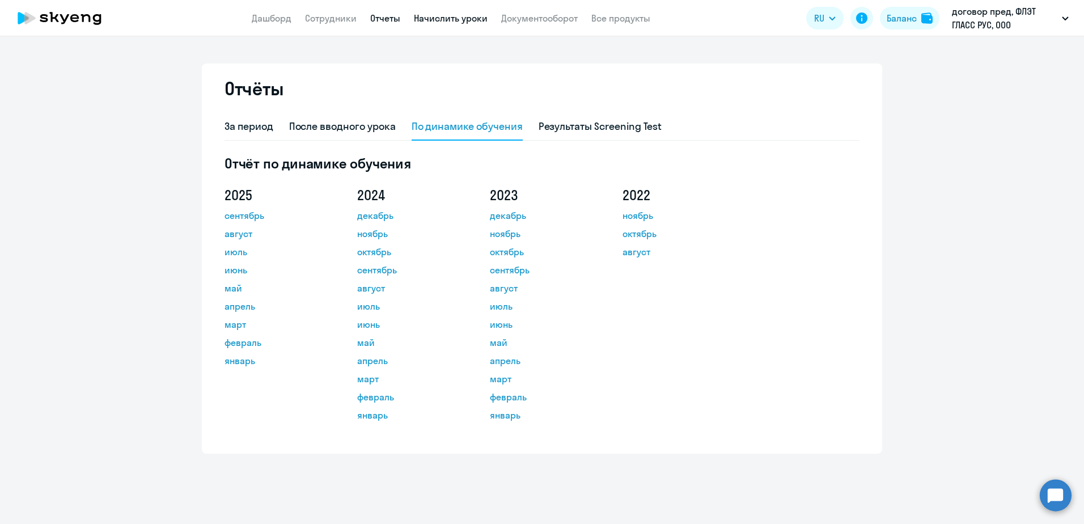
click at [453, 19] on link "Начислить уроки" at bounding box center [451, 17] width 74 height 11
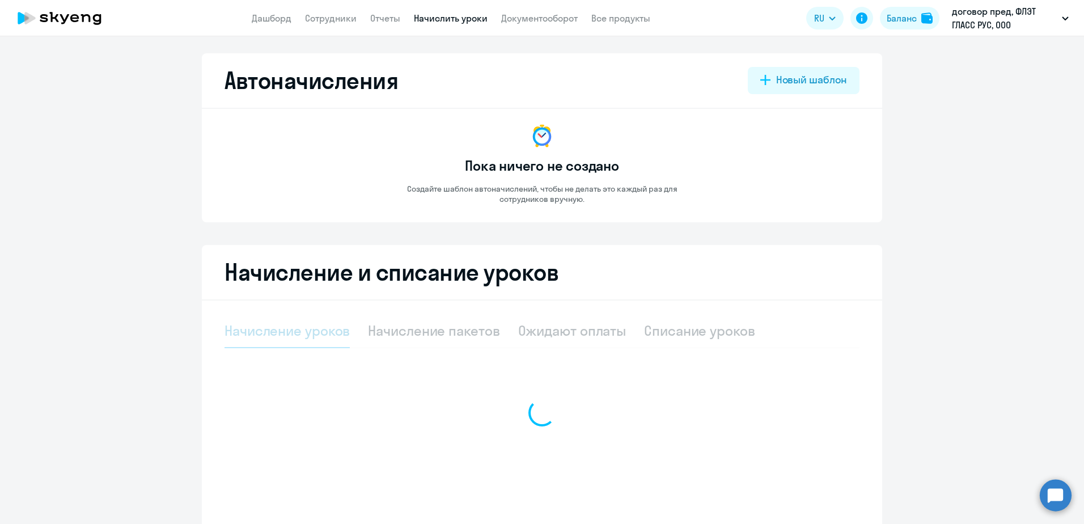
select select "10"
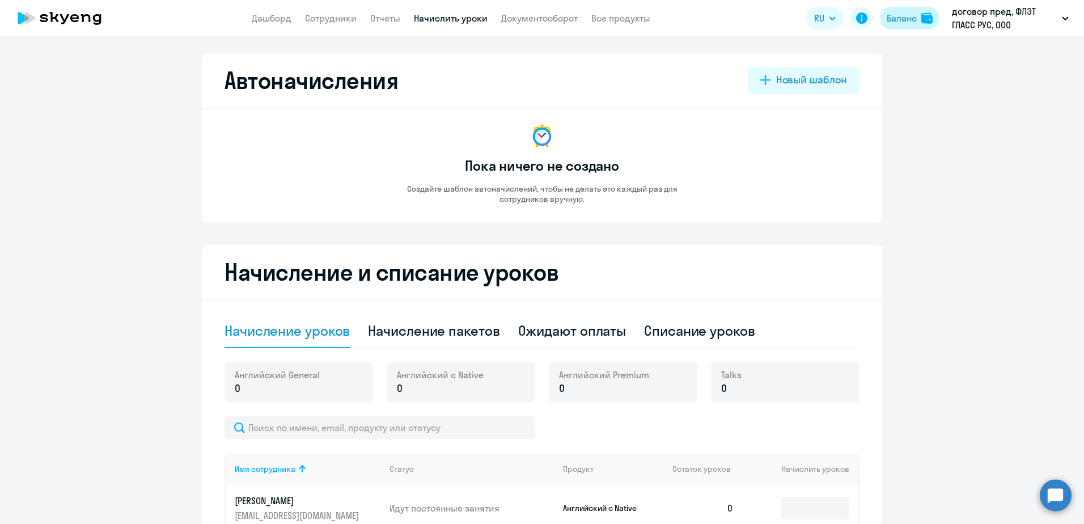
click at [908, 24] on div "Баланс" at bounding box center [902, 18] width 30 height 14
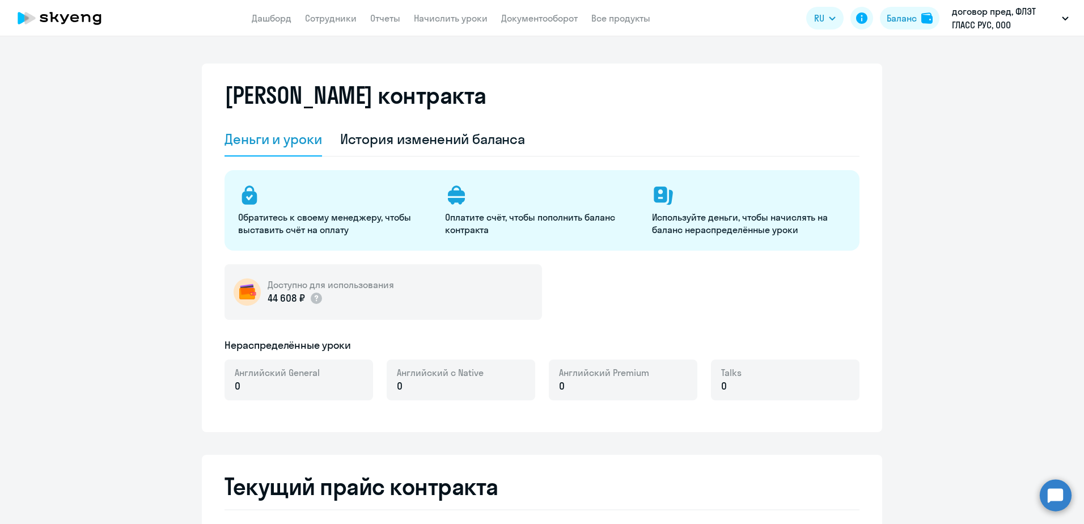
select select "english_adult_not_native_speaker"
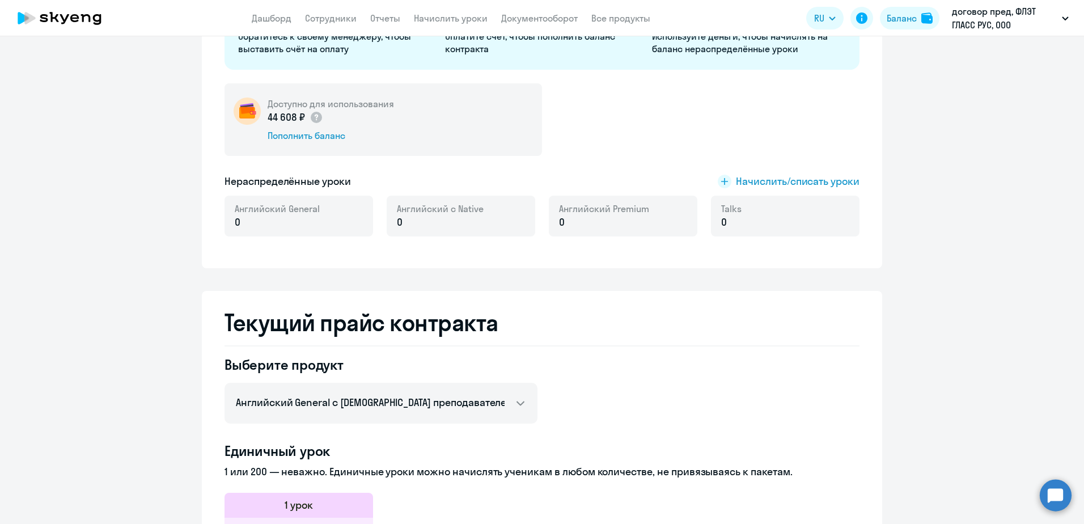
scroll to position [17, 0]
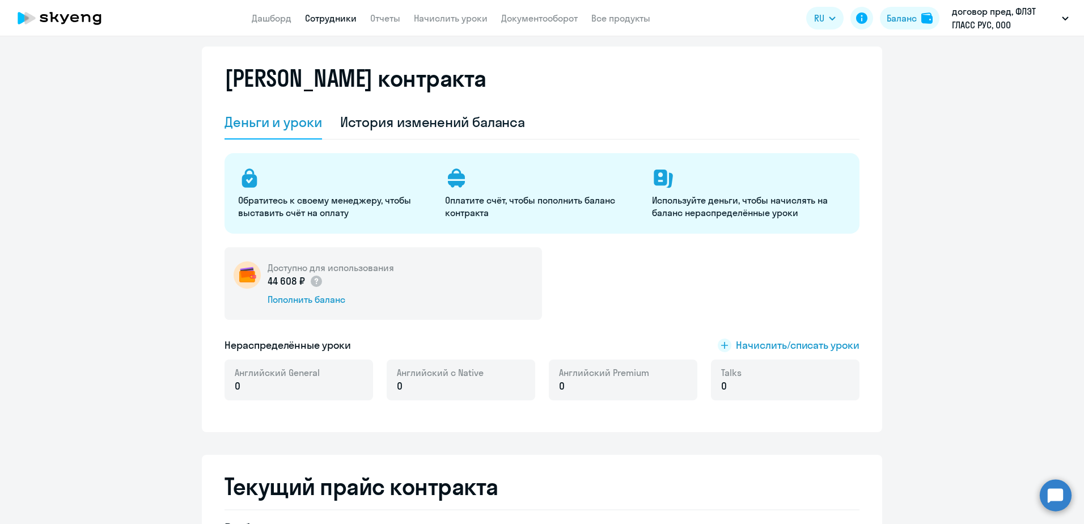
click at [313, 19] on link "Сотрудники" at bounding box center [331, 17] width 52 height 11
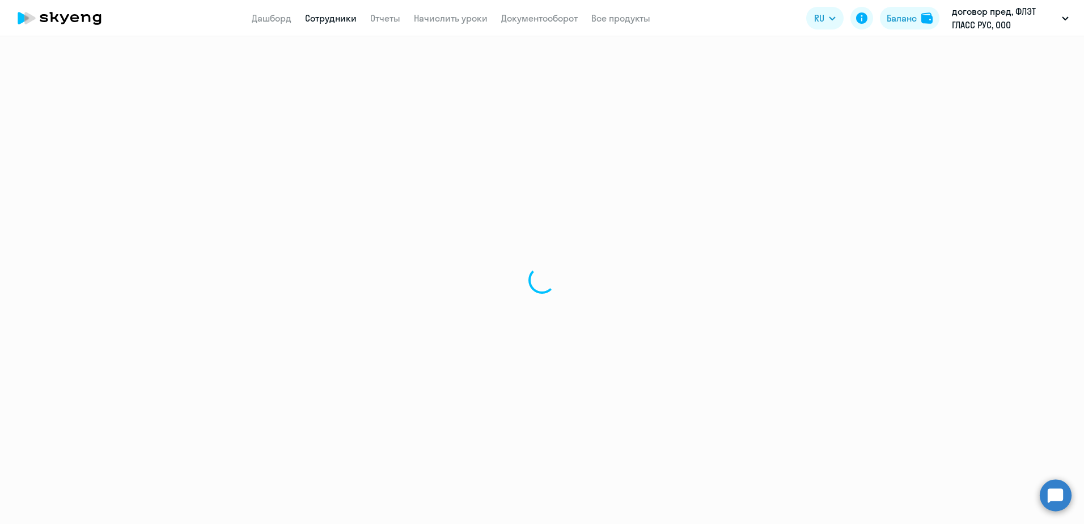
select select "30"
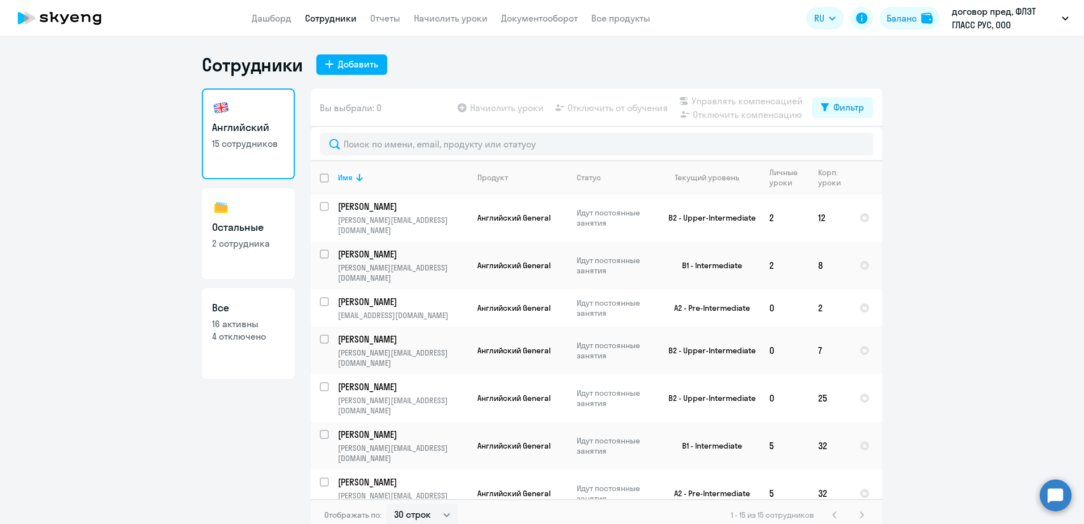
click at [515, 112] on app-table-action-button "Начислить уроки" at bounding box center [499, 108] width 88 height 14
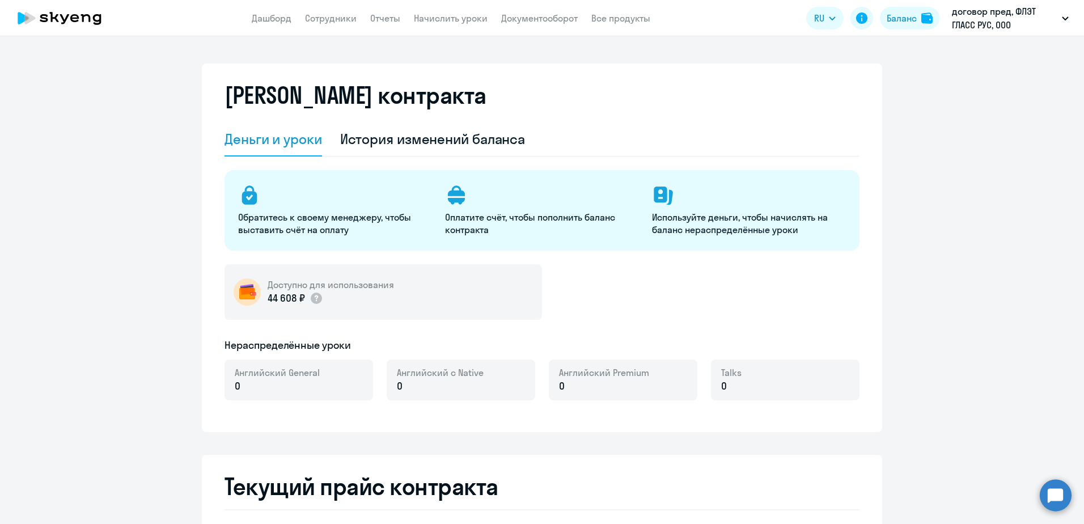
select select "english_adult_not_native_speaker"
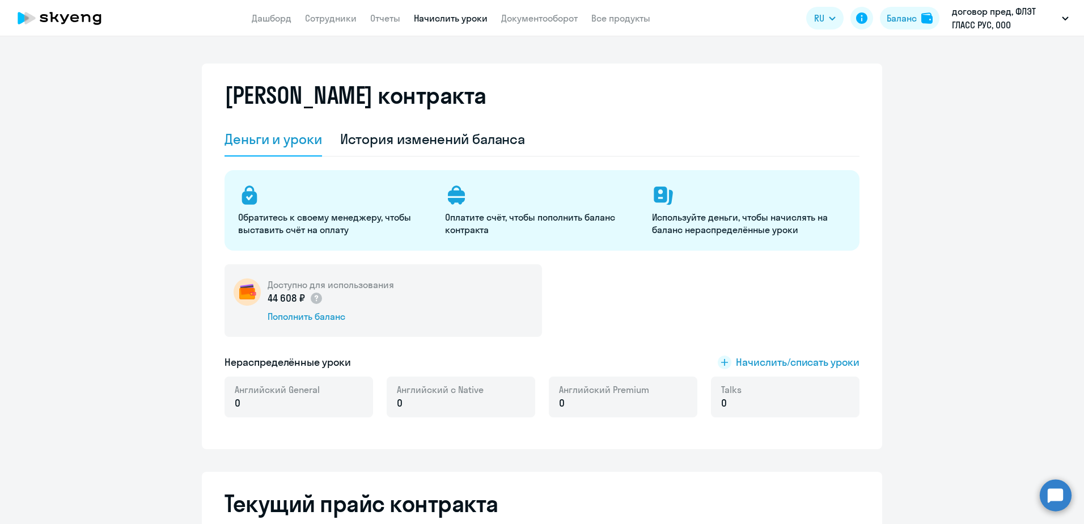
click at [453, 20] on link "Начислить уроки" at bounding box center [451, 17] width 74 height 11
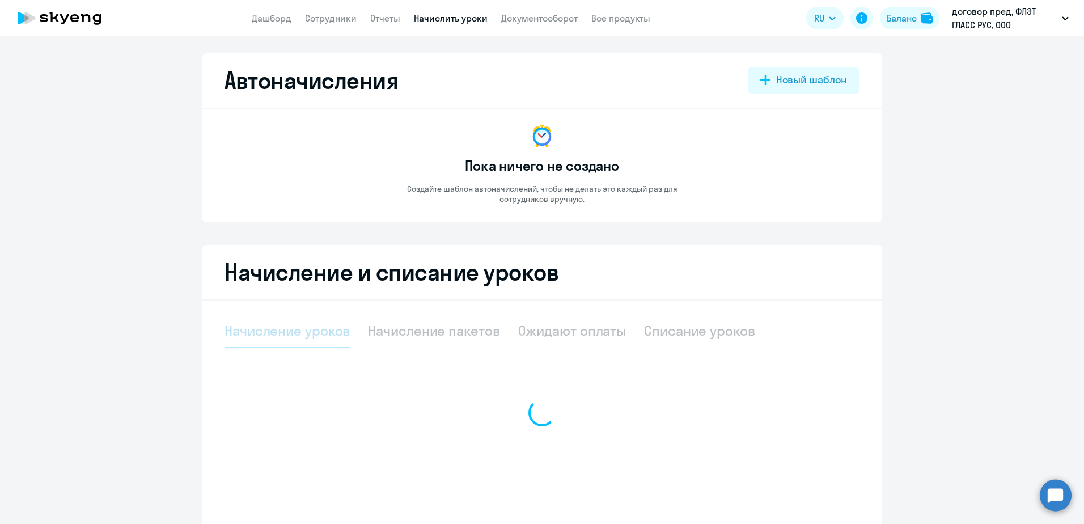
select select "10"
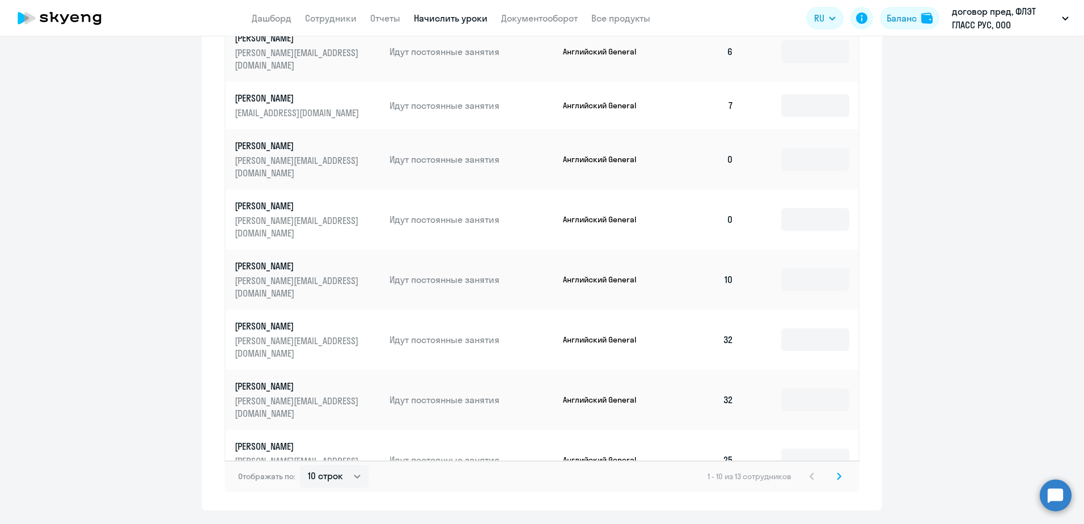
scroll to position [532, 0]
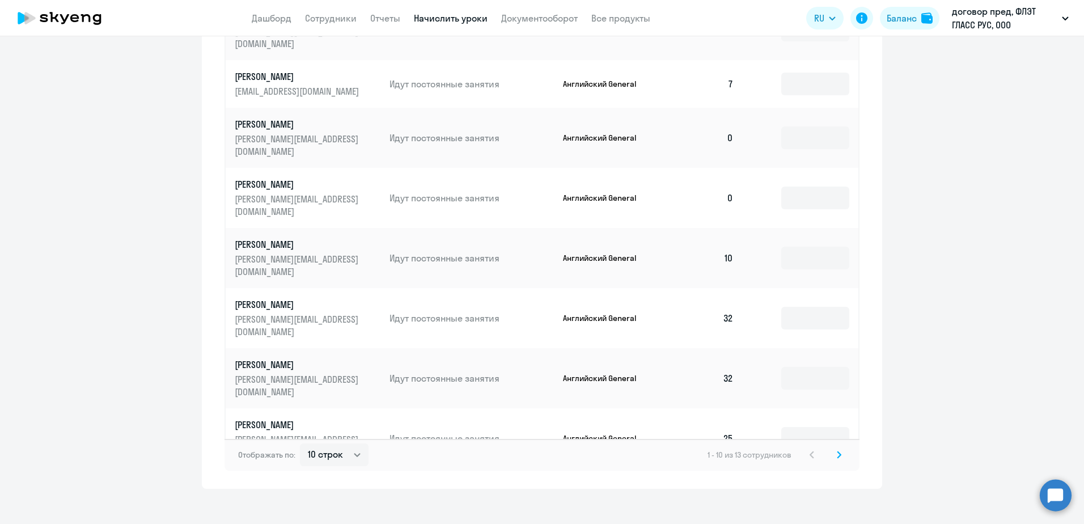
click at [817, 487] on input at bounding box center [815, 498] width 68 height 23
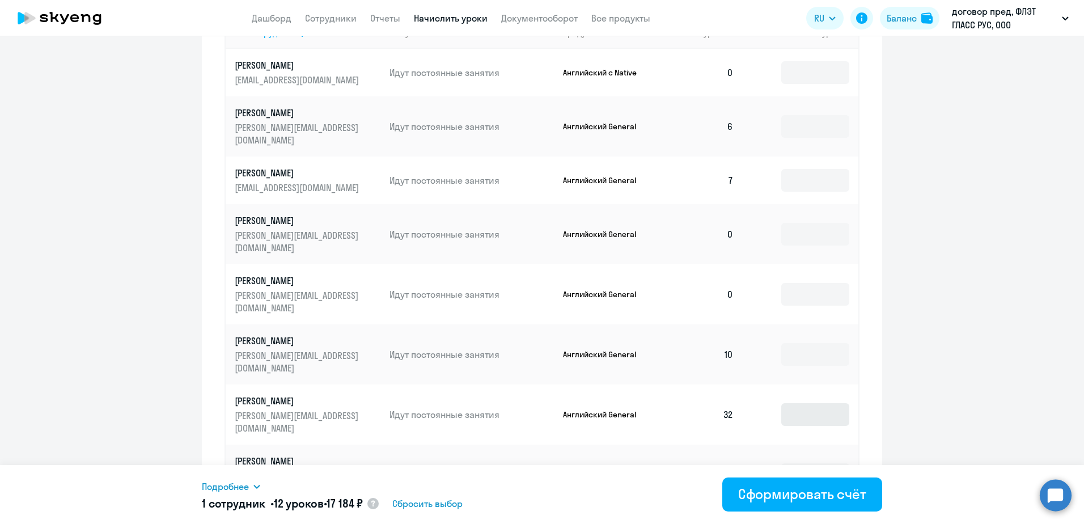
scroll to position [418, 0]
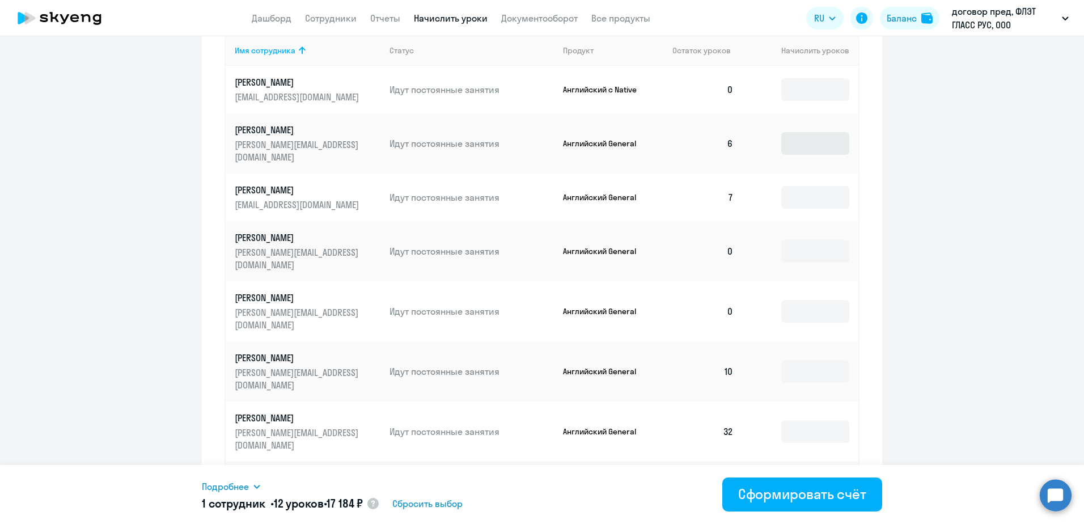
type input "12"
click at [796, 138] on input at bounding box center [815, 143] width 68 height 23
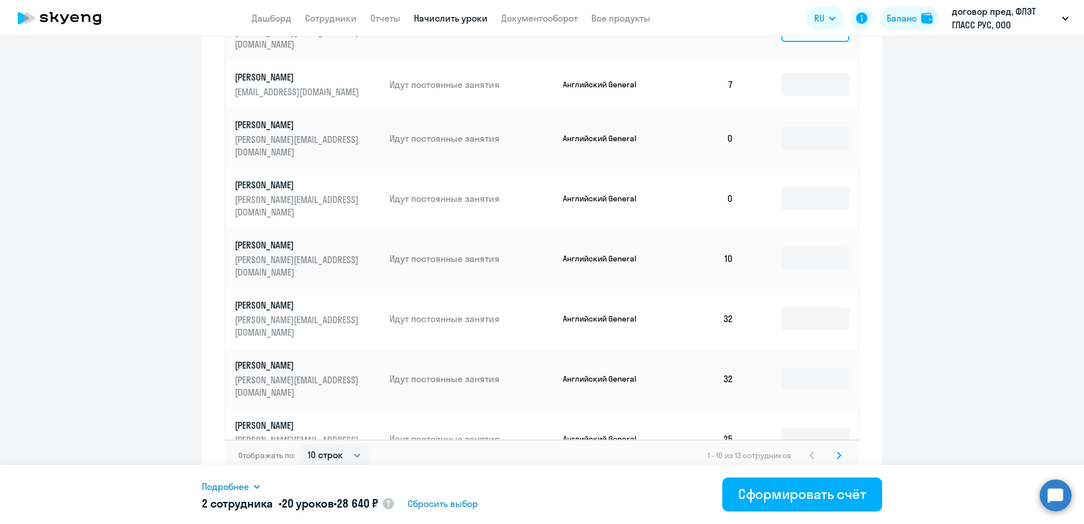
scroll to position [532, 0]
type input "8"
drag, startPoint x: 797, startPoint y: 406, endPoint x: 781, endPoint y: 405, distance: 16.4
click at [781, 487] on input "12" at bounding box center [815, 498] width 68 height 23
type input "8"
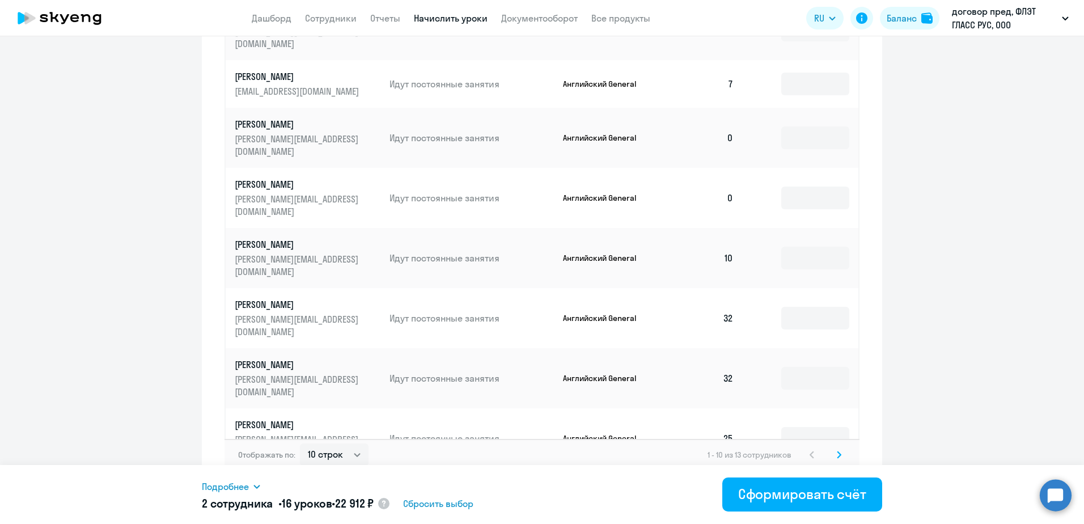
click at [837, 451] on icon at bounding box center [839, 455] width 5 height 8
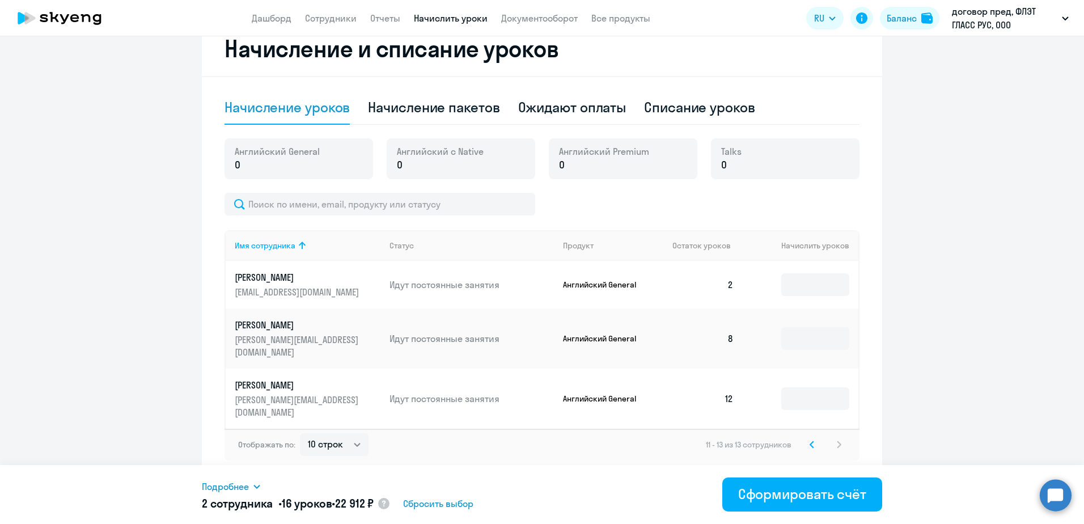
scroll to position [198, 0]
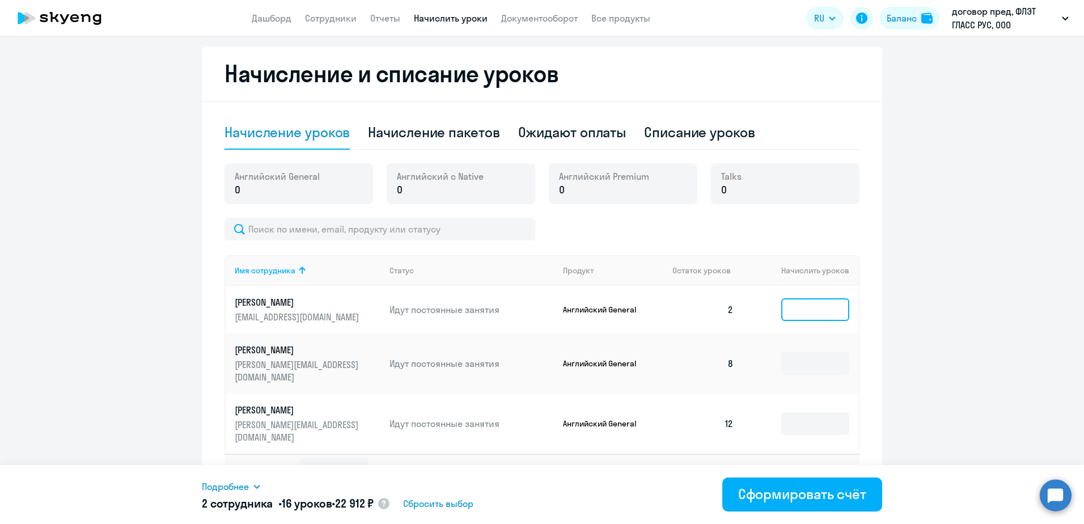
click at [799, 312] on input at bounding box center [815, 309] width 68 height 23
type input "12"
click at [810, 466] on icon at bounding box center [811, 469] width 3 height 6
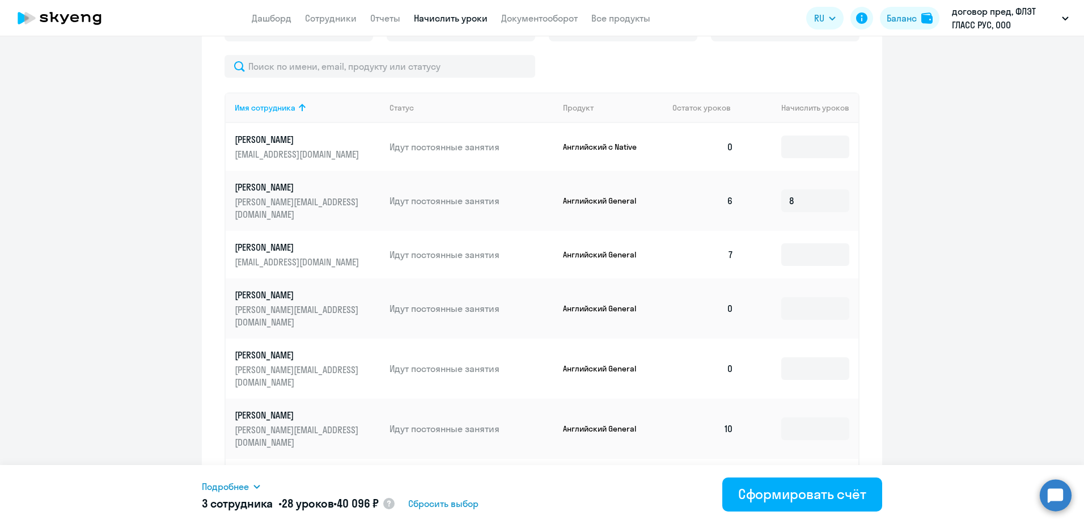
scroll to position [368, 0]
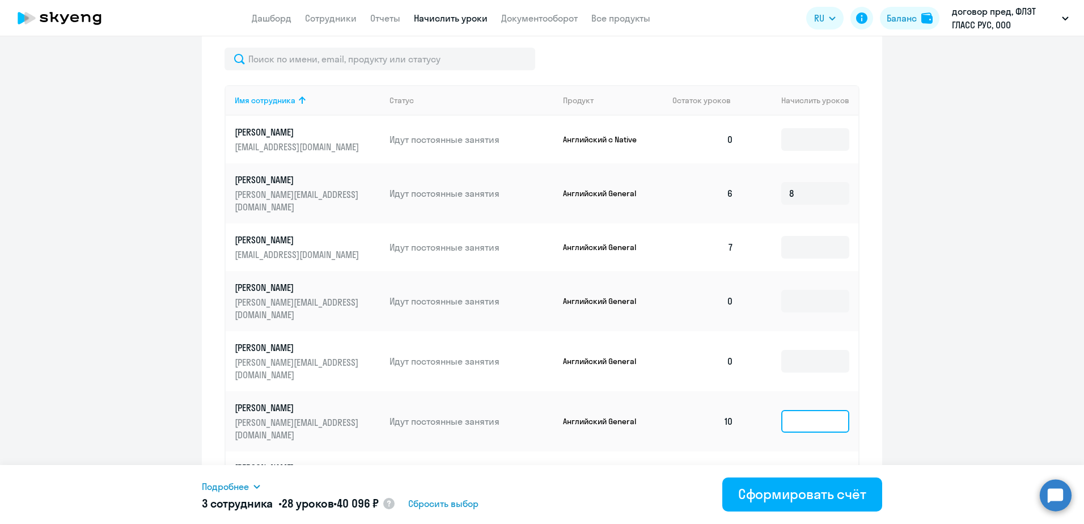
click at [804, 410] on input at bounding box center [815, 421] width 68 height 23
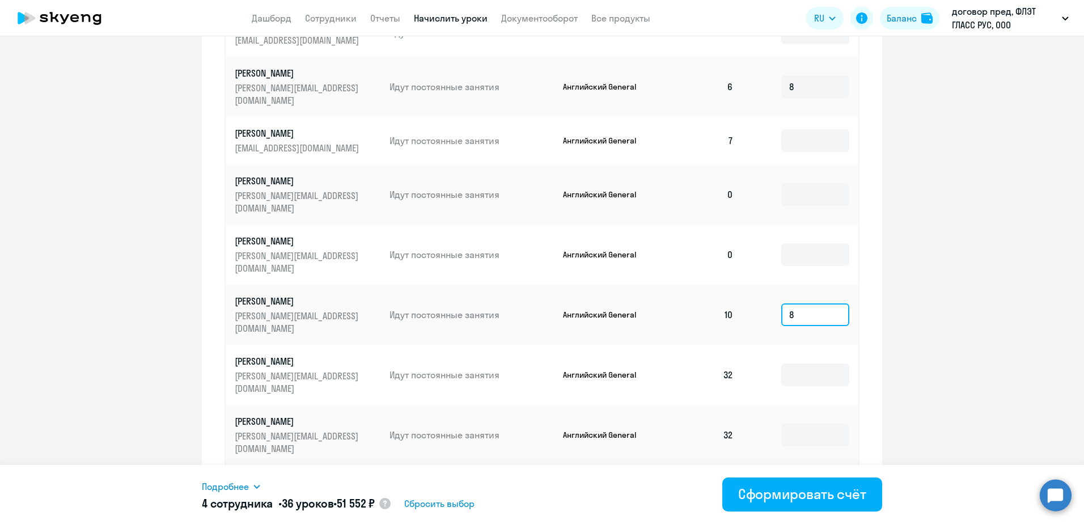
scroll to position [532, 0]
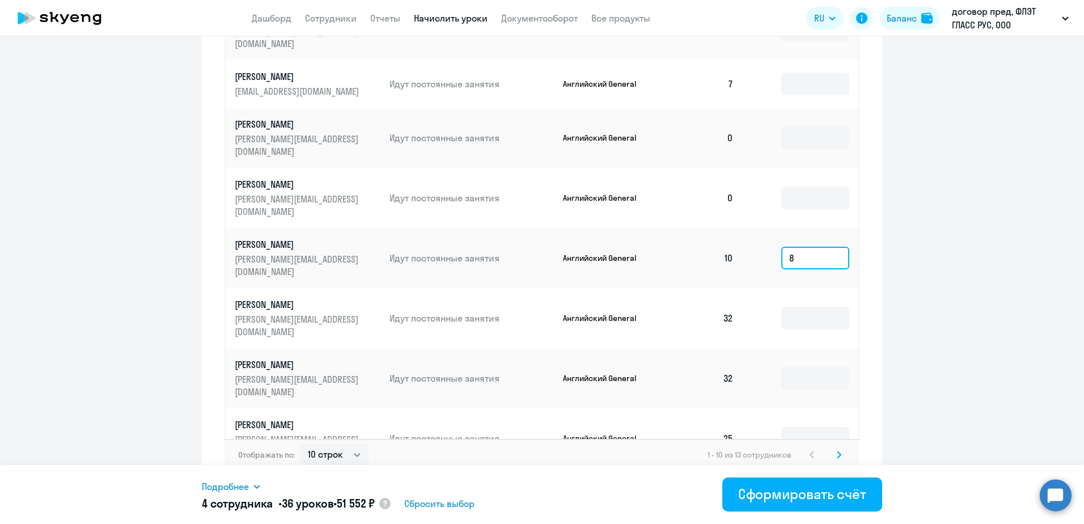
type input "8"
click at [832, 448] on svg-icon at bounding box center [839, 455] width 14 height 14
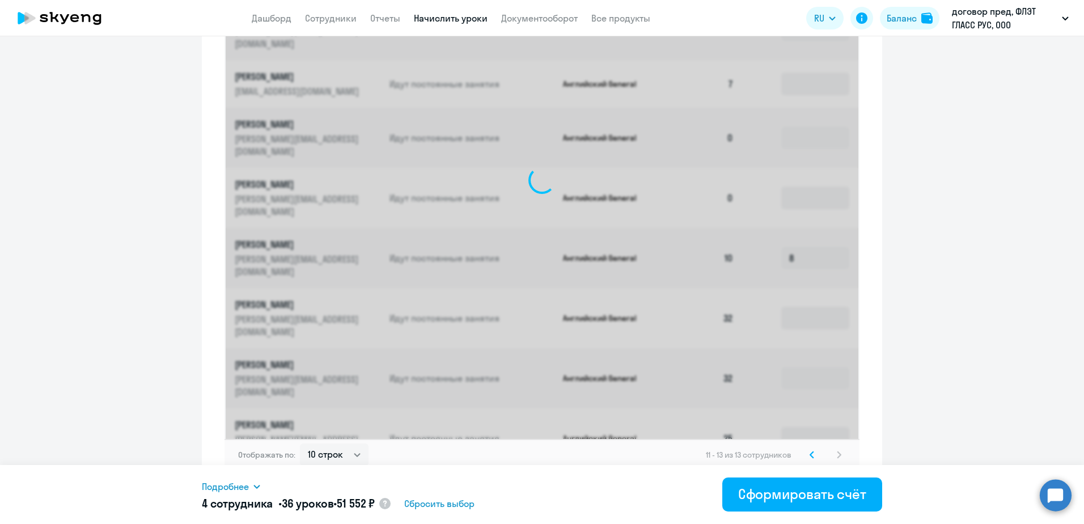
scroll to position [198, 0]
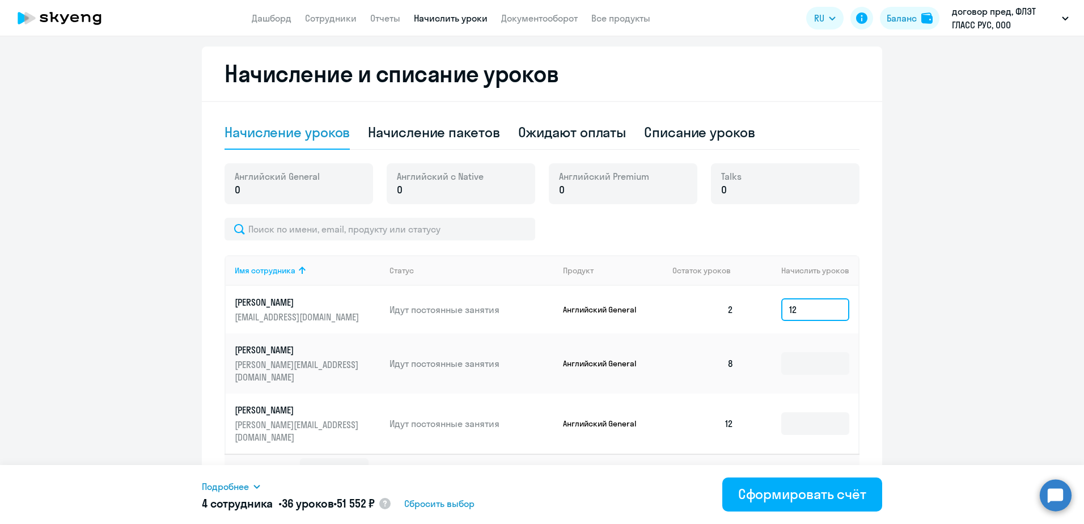
click at [798, 310] on input "12" at bounding box center [815, 309] width 68 height 23
type input "10"
click at [540, 498] on div "4 сотрудника • 34 урока • 48 688 ₽ Сбросить выбор" at bounding box center [393, 503] width 383 height 16
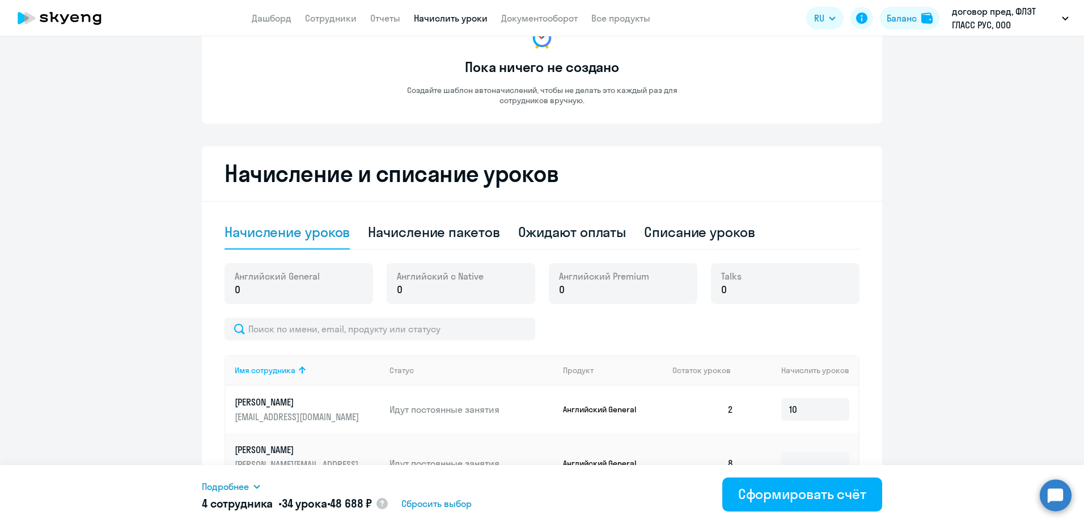
scroll to position [0, 0]
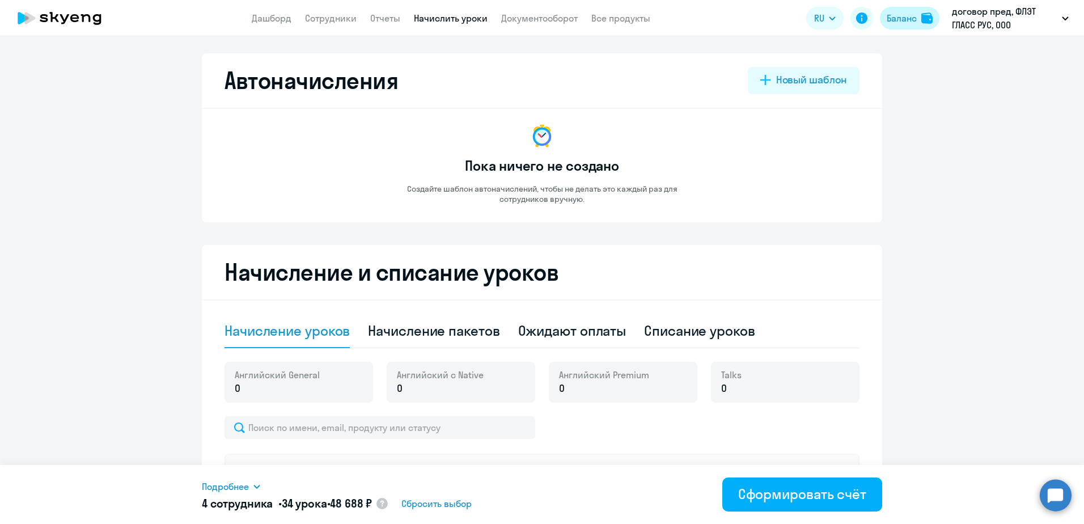
click at [903, 21] on div "Баланс" at bounding box center [902, 18] width 30 height 14
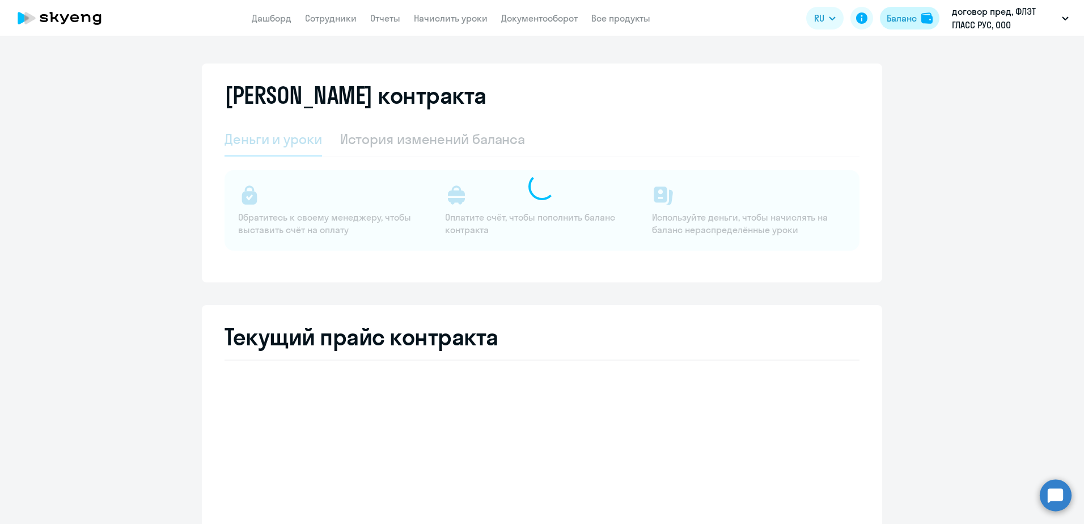
select select "english_adult_not_native_speaker"
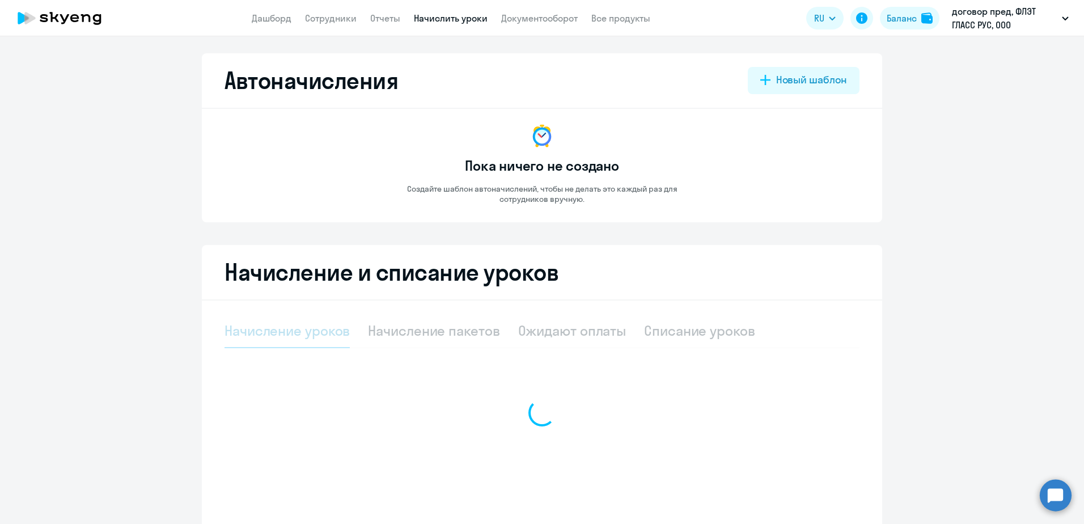
select select "10"
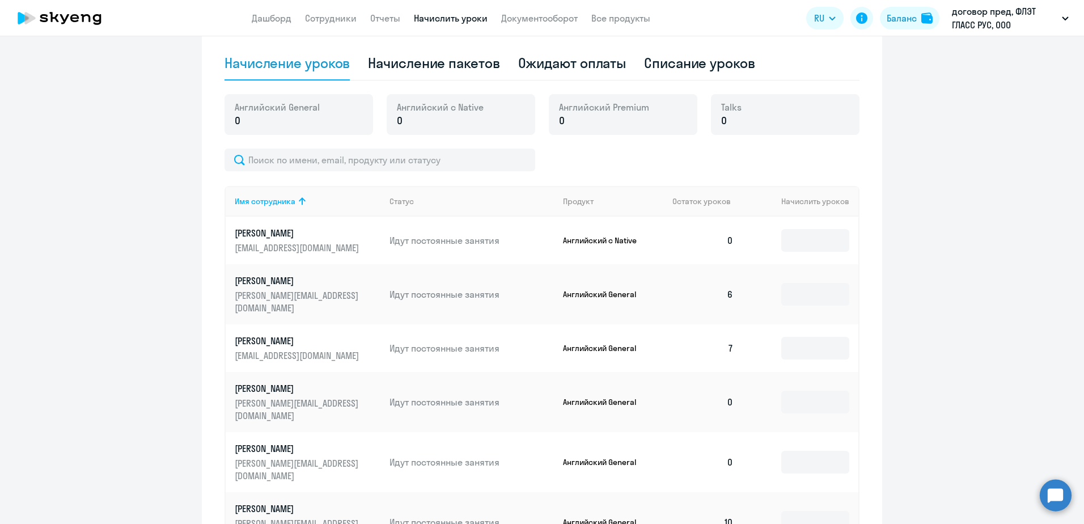
scroll to position [192, 0]
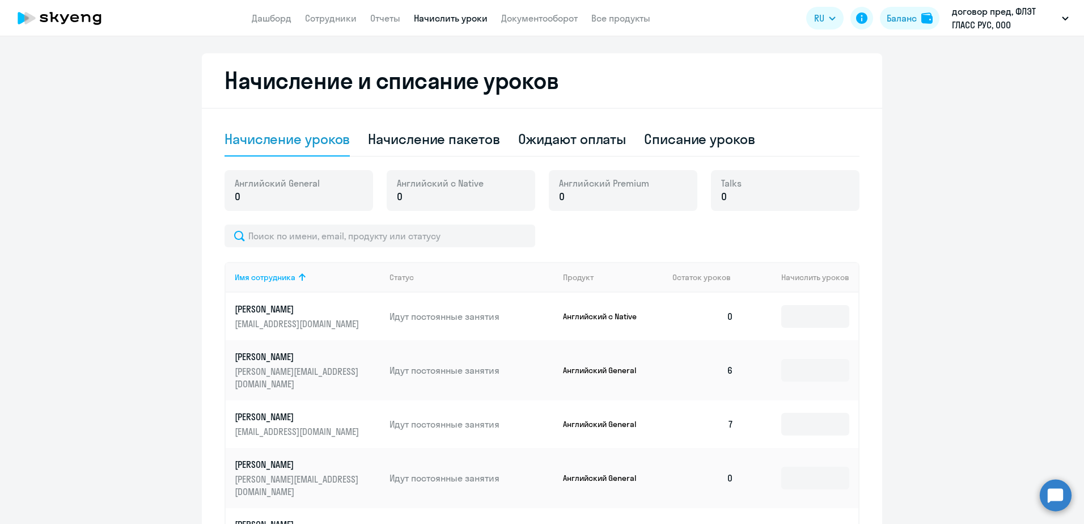
click at [302, 137] on div "Начисление уроков" at bounding box center [286, 139] width 125 height 18
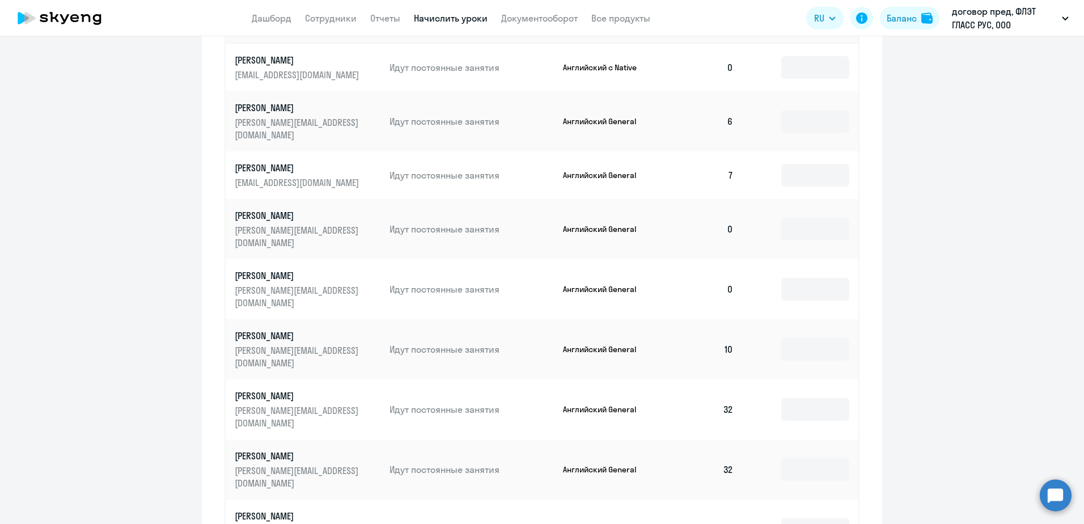
scroll to position [475, 0]
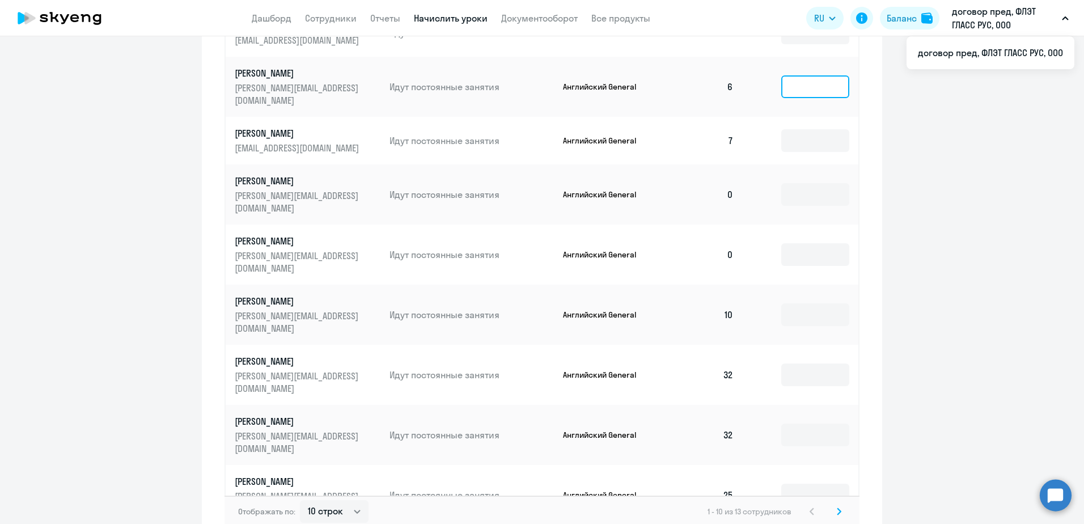
click at [817, 75] on input at bounding box center [815, 86] width 68 height 23
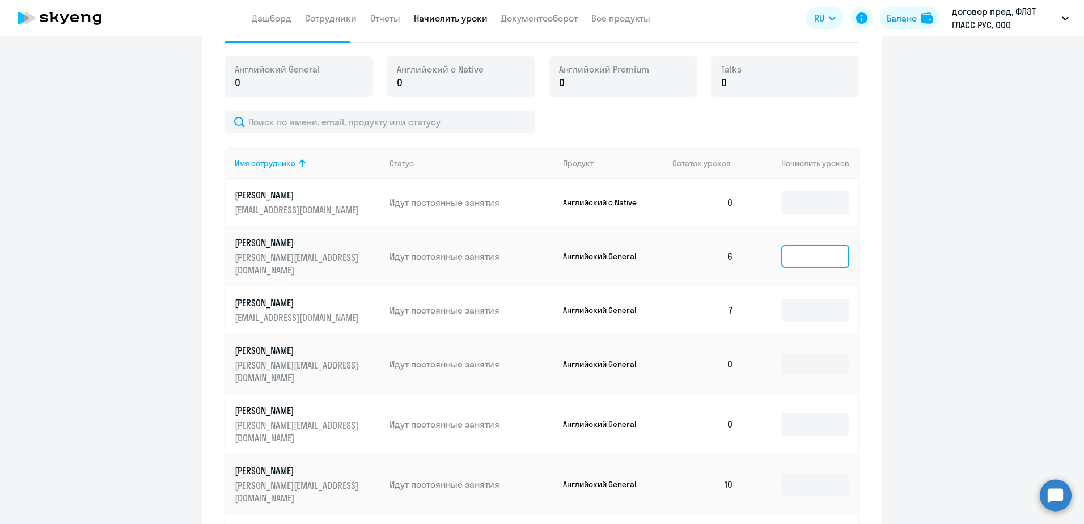
scroll to position [305, 0]
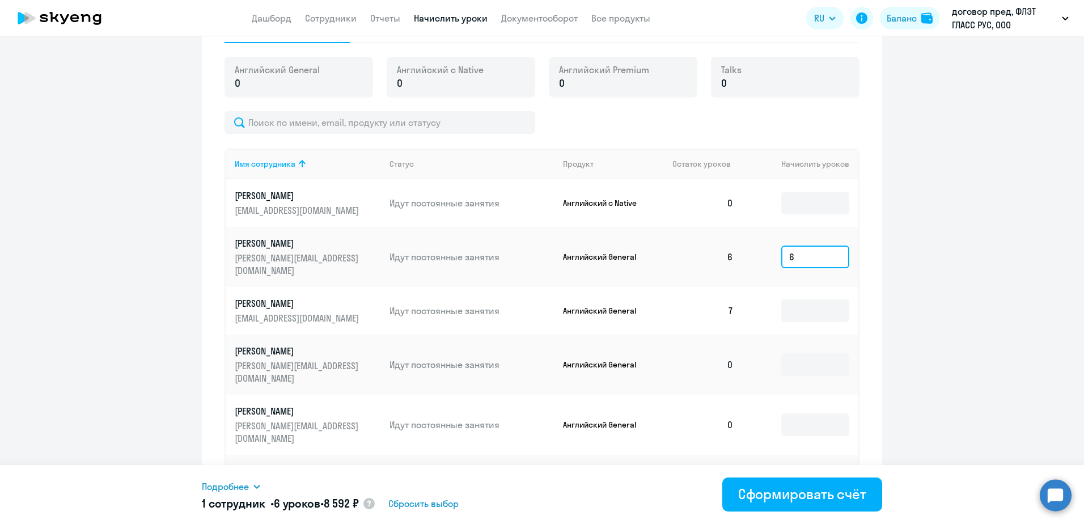
type input "6"
click at [932, 302] on ng-component "Автоначисления Новый шаблон Пока ничего не создано Создайте шаблон автоначислен…" at bounding box center [542, 231] width 1084 height 967
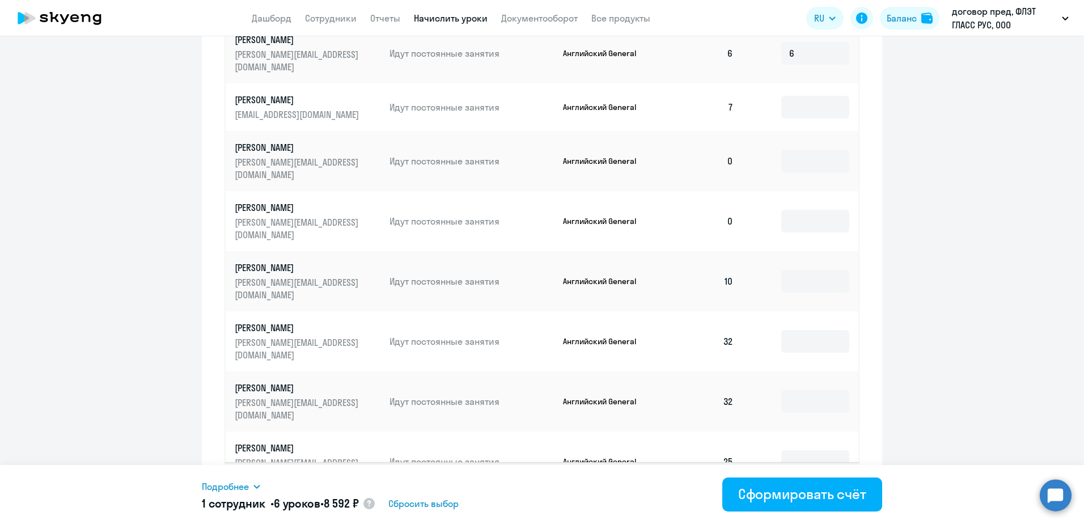
scroll to position [532, 0]
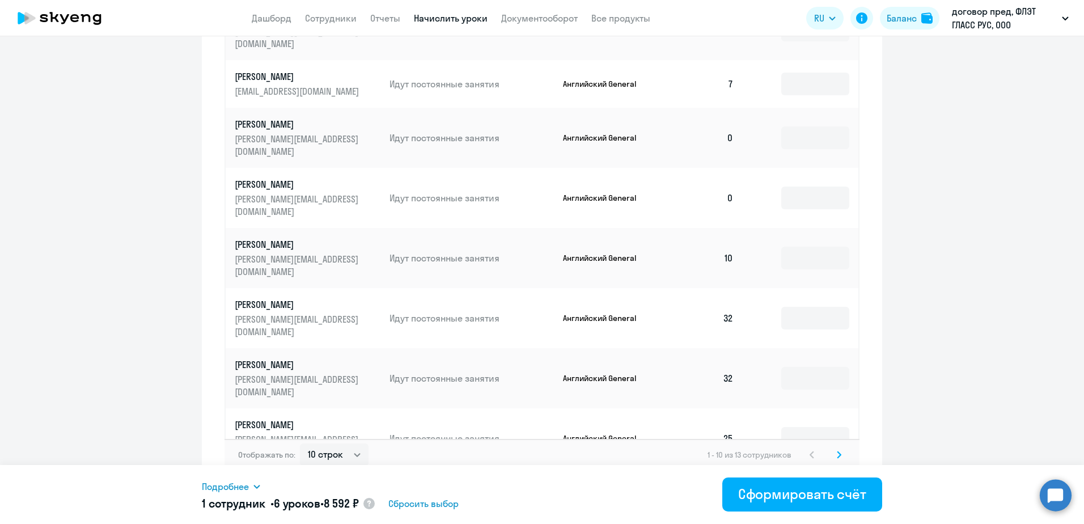
click at [837, 451] on icon at bounding box center [839, 455] width 5 height 8
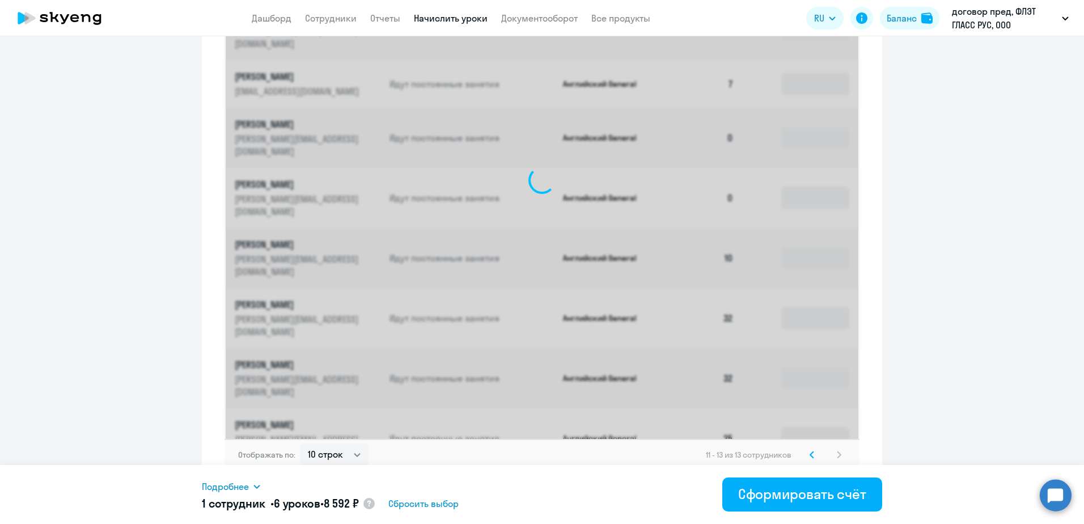
scroll to position [198, 0]
